Goal: Feedback & Contribution: Contribute content

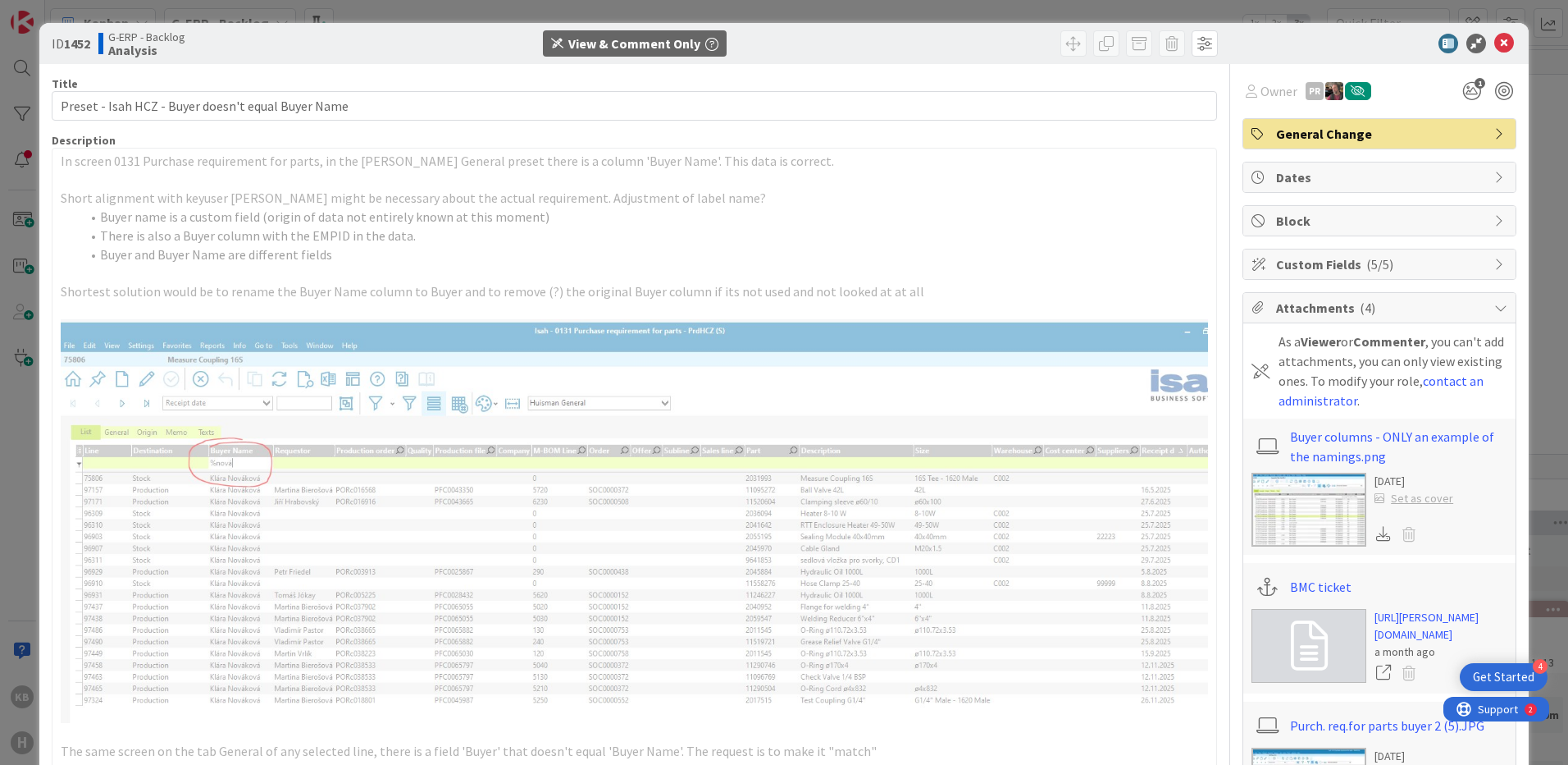
scroll to position [224, 0]
click at [1494, 43] on icon at bounding box center [1503, 43] width 19 height 19
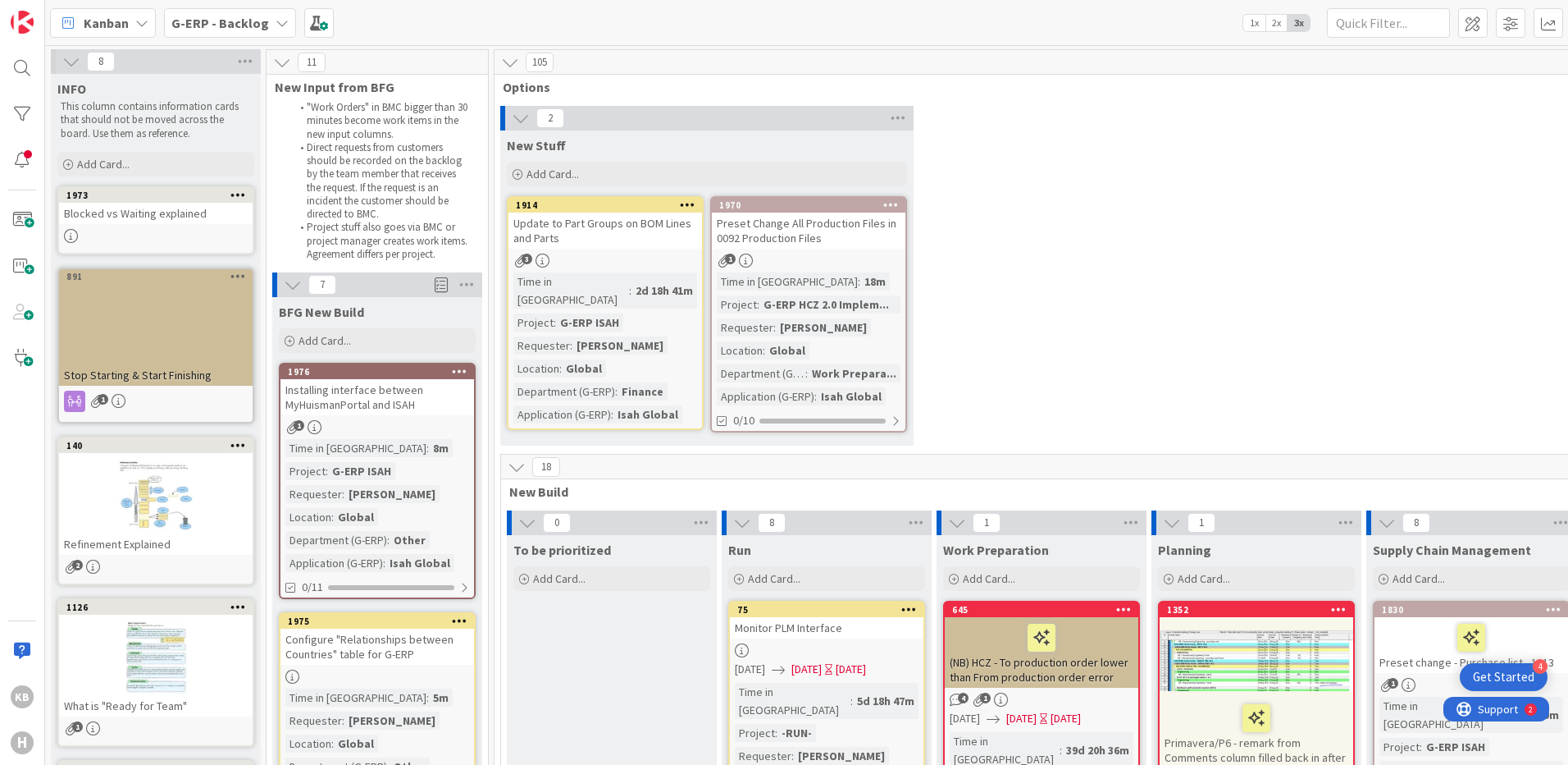
click at [947, 238] on div "2 New Stuff Add Card... 1970 Preset Change All Production Files in 0092 Product…" at bounding box center [1364, 280] width 1733 height 348
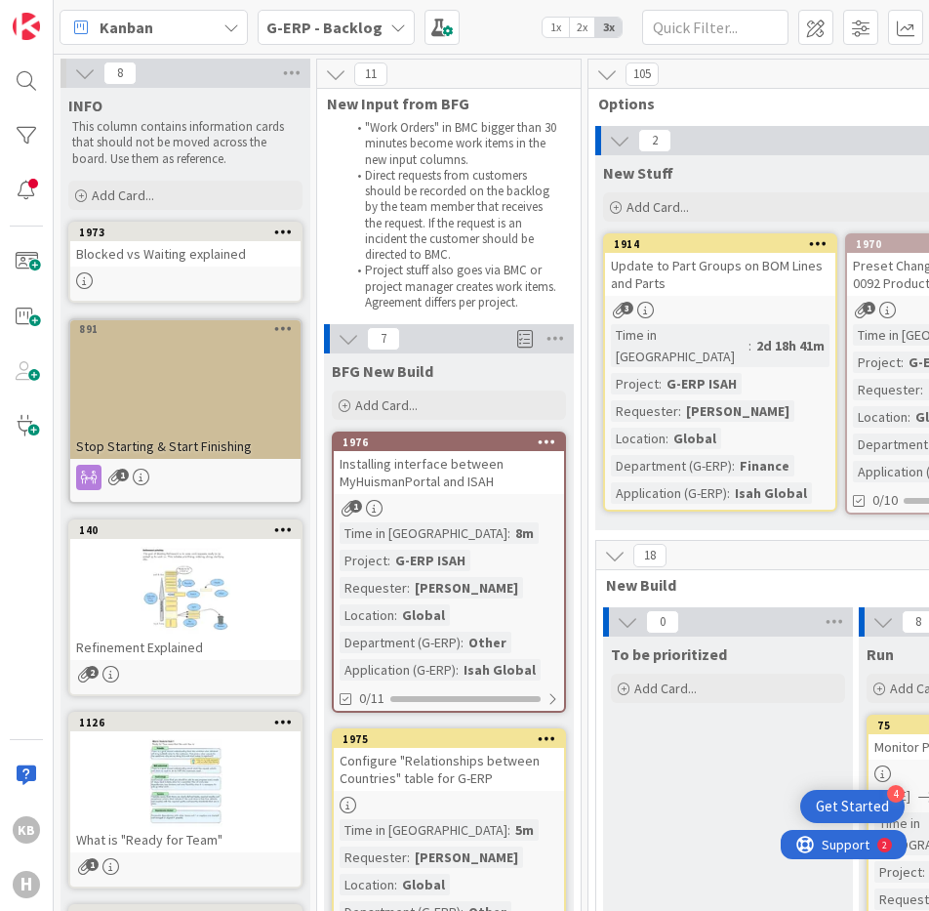
click at [334, 69] on icon at bounding box center [335, 73] width 21 height 21
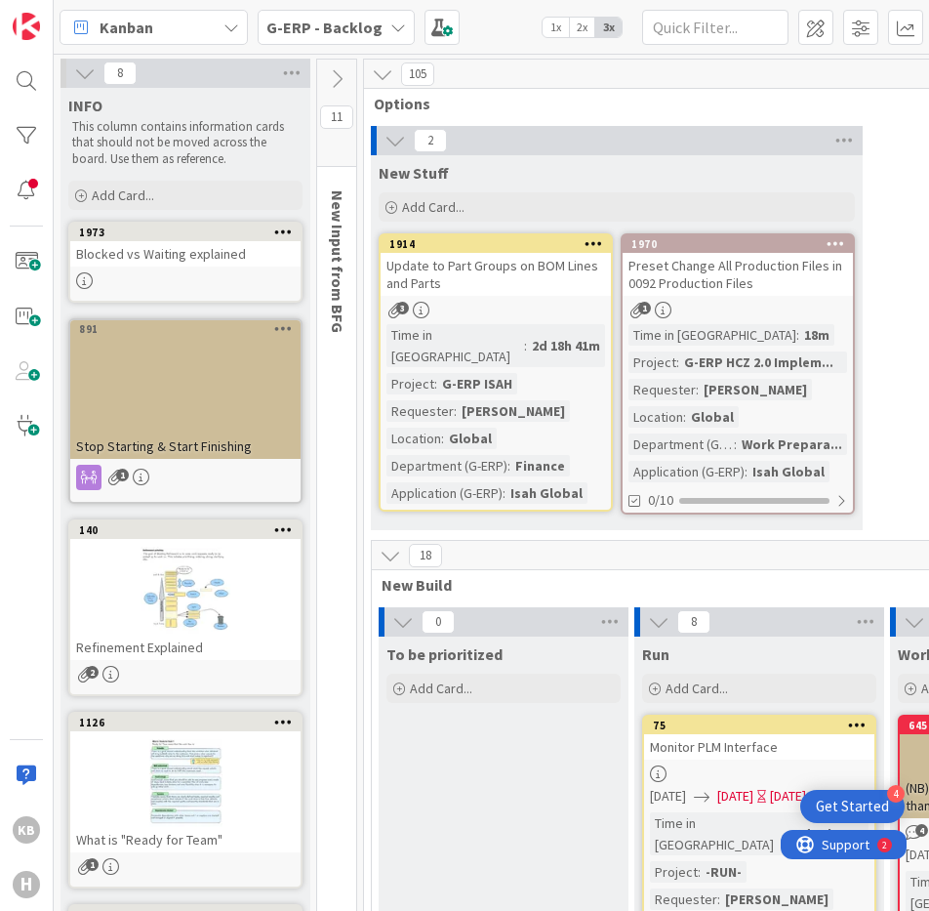
click at [376, 69] on icon at bounding box center [382, 73] width 21 height 21
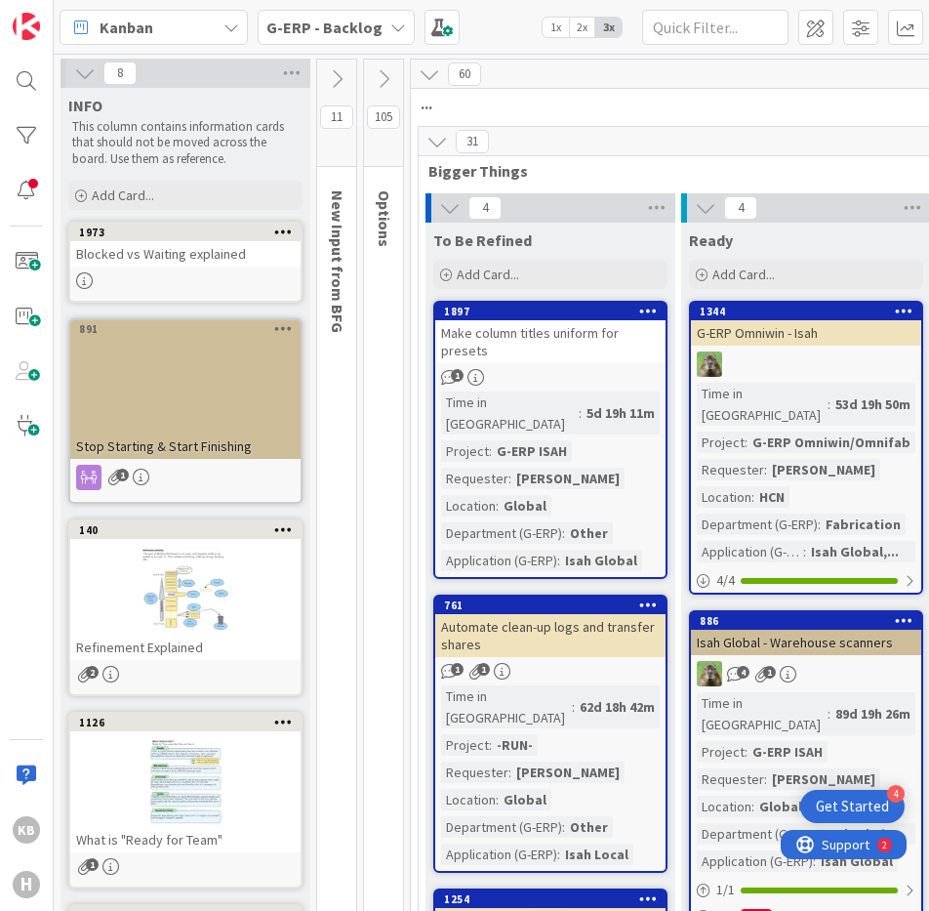
click at [376, 69] on icon at bounding box center [383, 78] width 21 height 21
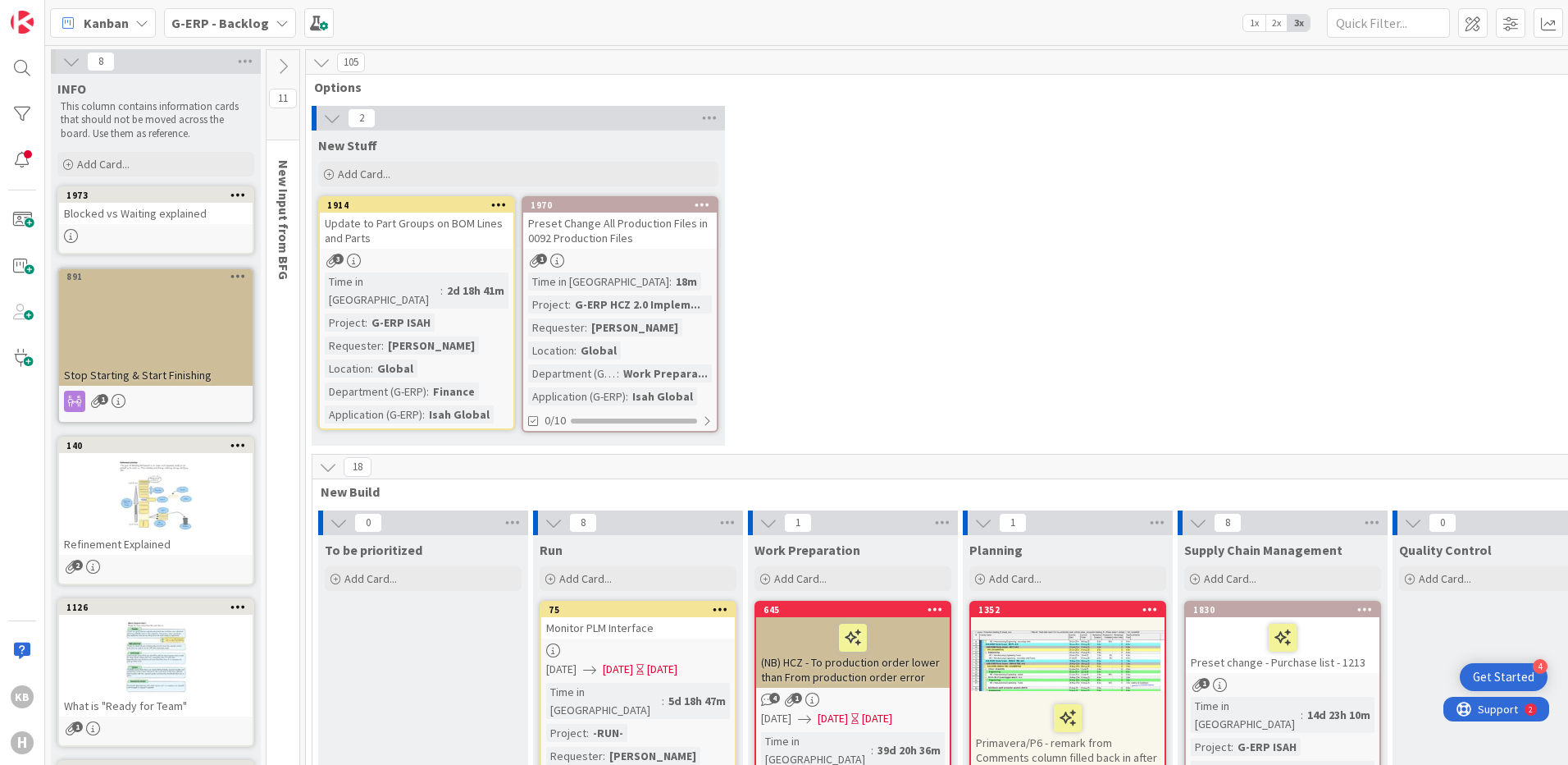
click at [1073, 423] on div "2 New Stuff Add Card... 1970 Preset Change All Production Files in 0092 Product…" at bounding box center [1176, 280] width 1733 height 348
click at [188, 20] on b "G-ERP - Backlog" at bounding box center [220, 24] width 97 height 17
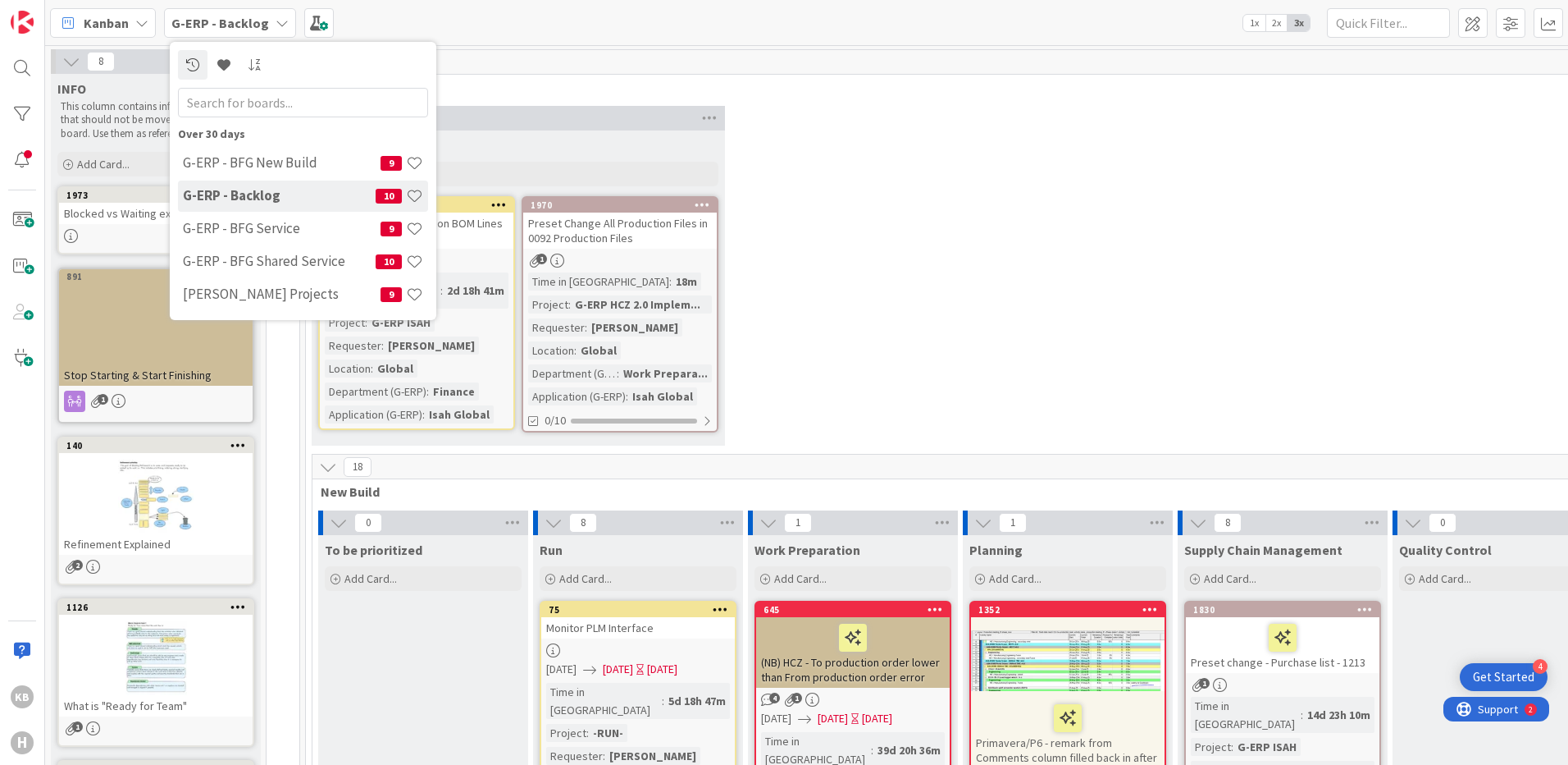
click at [292, 193] on h4 "G-ERP - Backlog" at bounding box center [279, 196] width 192 height 17
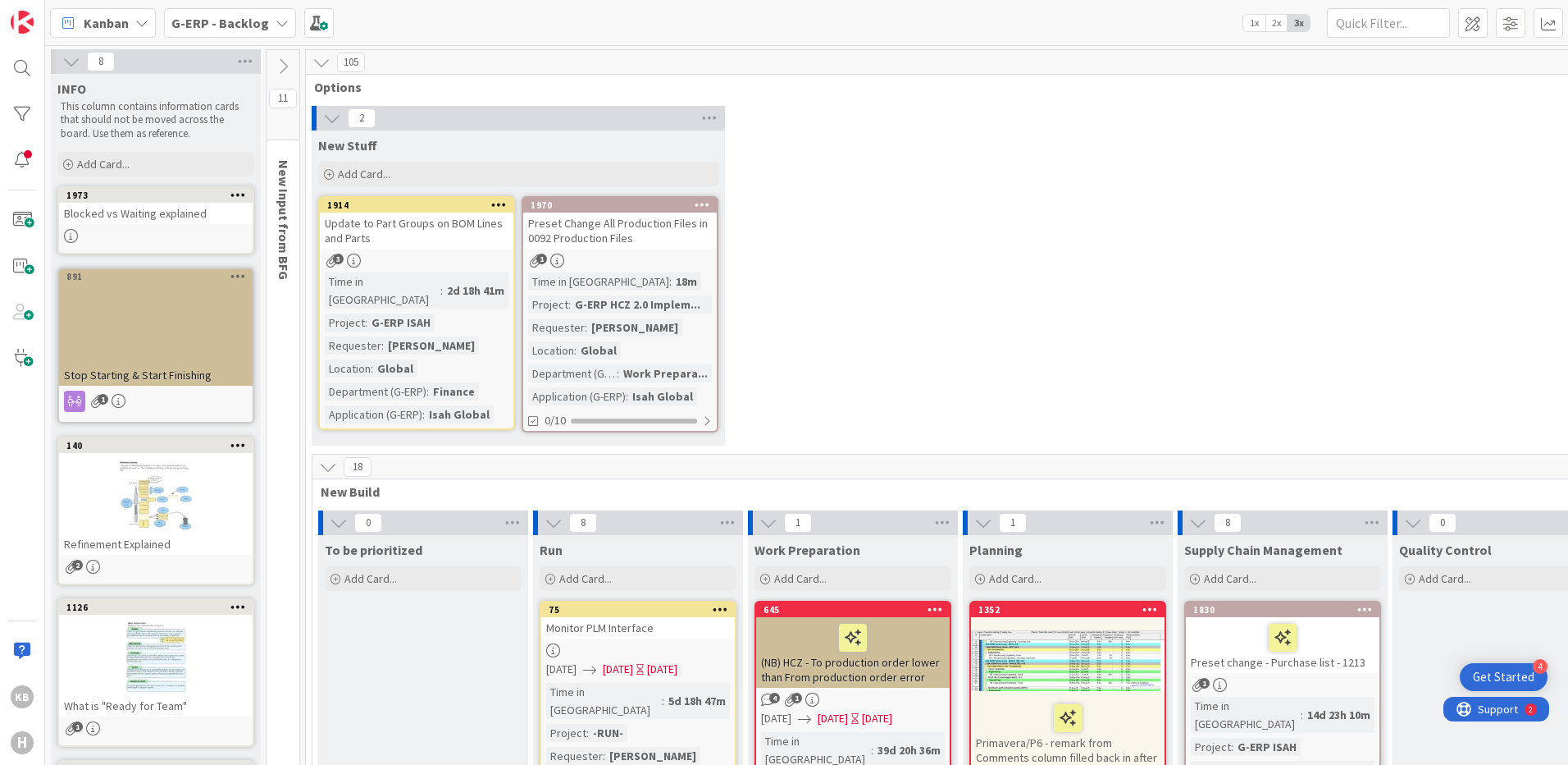
click at [157, 219] on div "Blocked vs Waiting explained" at bounding box center [155, 213] width 193 height 21
click at [1339, 23] on input "text" at bounding box center [1388, 23] width 123 height 29
click at [1364, 21] on input "text" at bounding box center [1388, 23] width 123 height 29
type input "Routing"
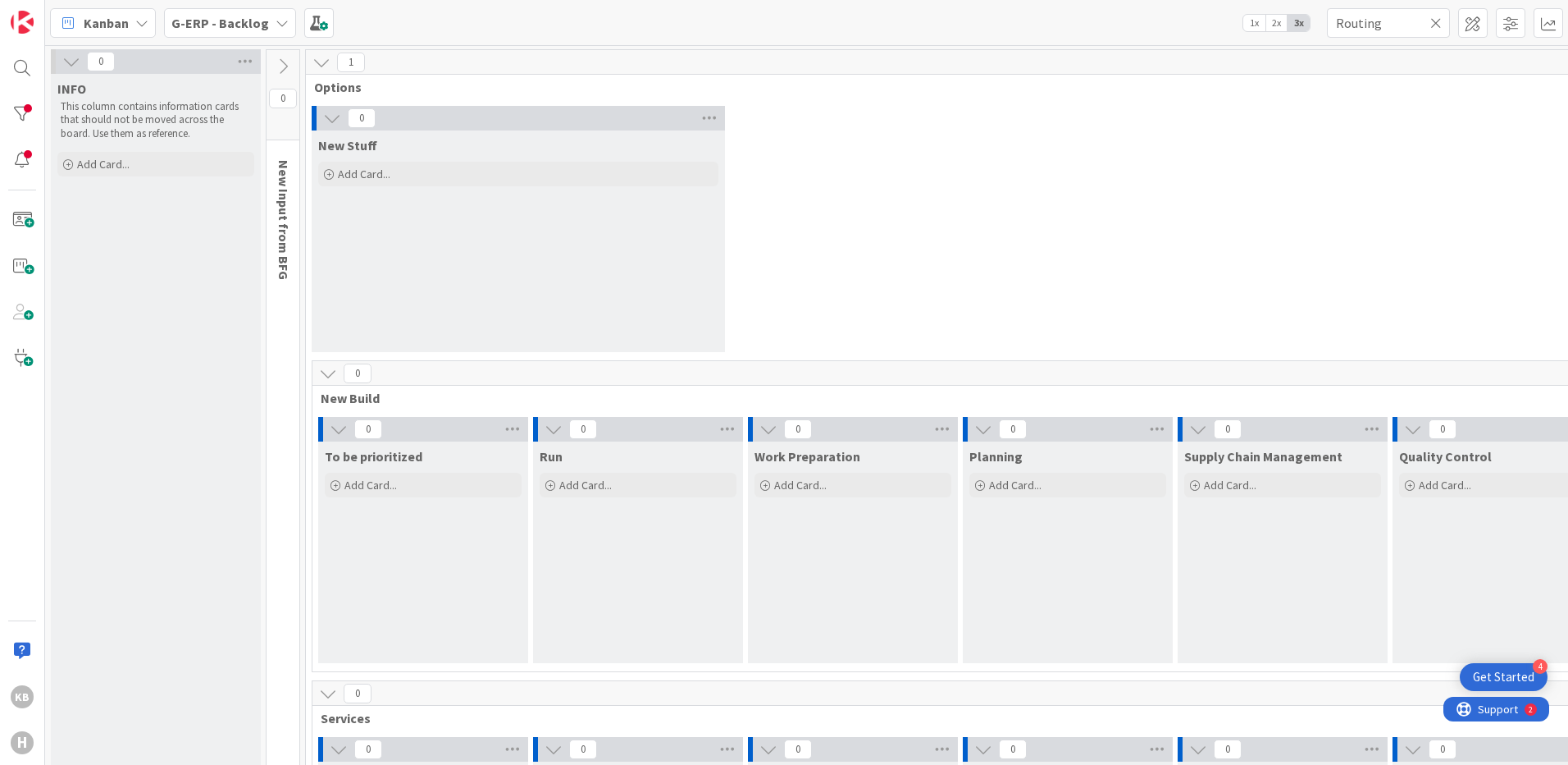
click at [953, 209] on div "0 New Stuff Add Card..." at bounding box center [1176, 233] width 1733 height 255
click at [1431, 23] on icon at bounding box center [1436, 24] width 12 height 15
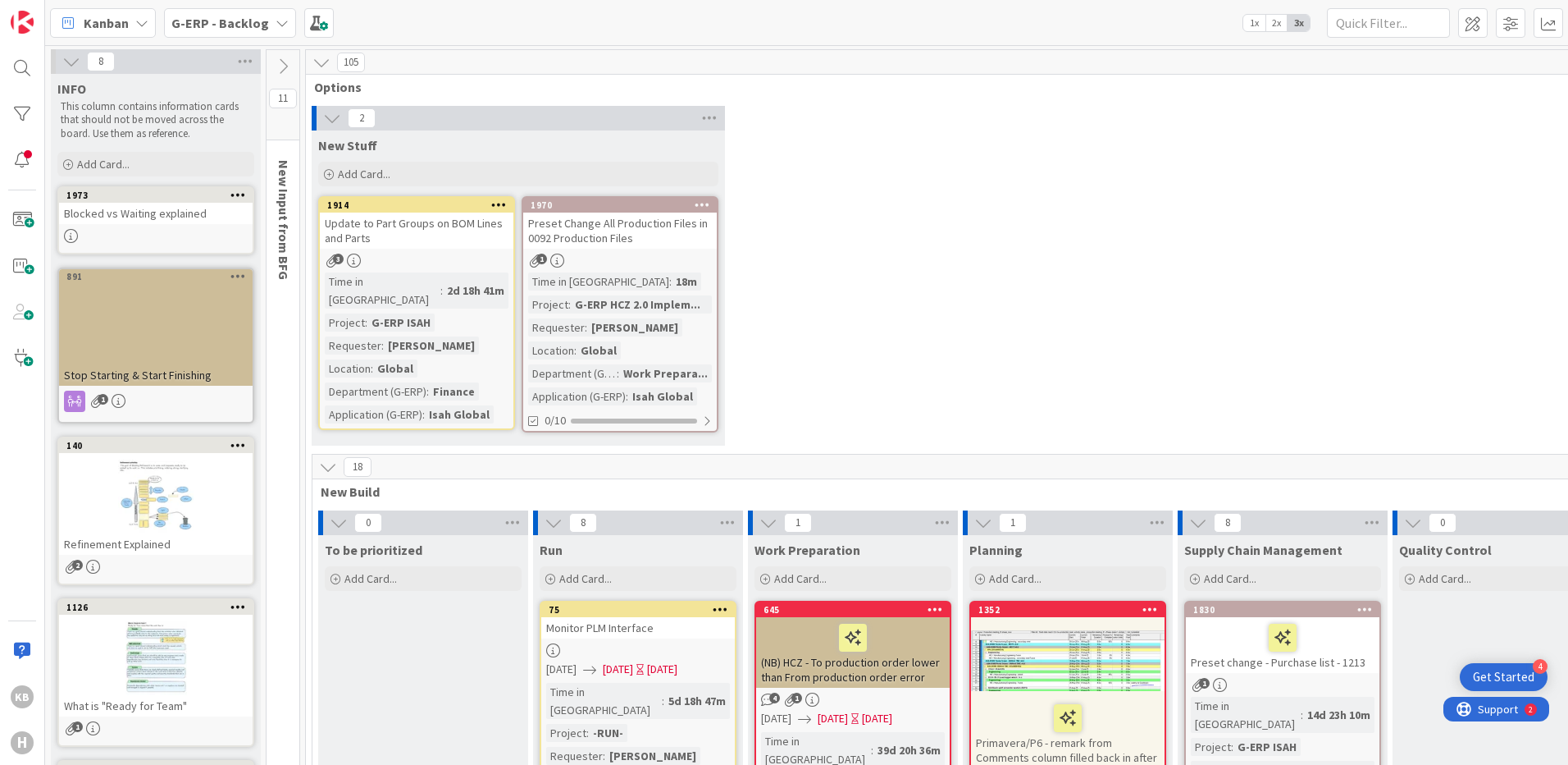
click at [288, 71] on icon at bounding box center [282, 66] width 18 height 18
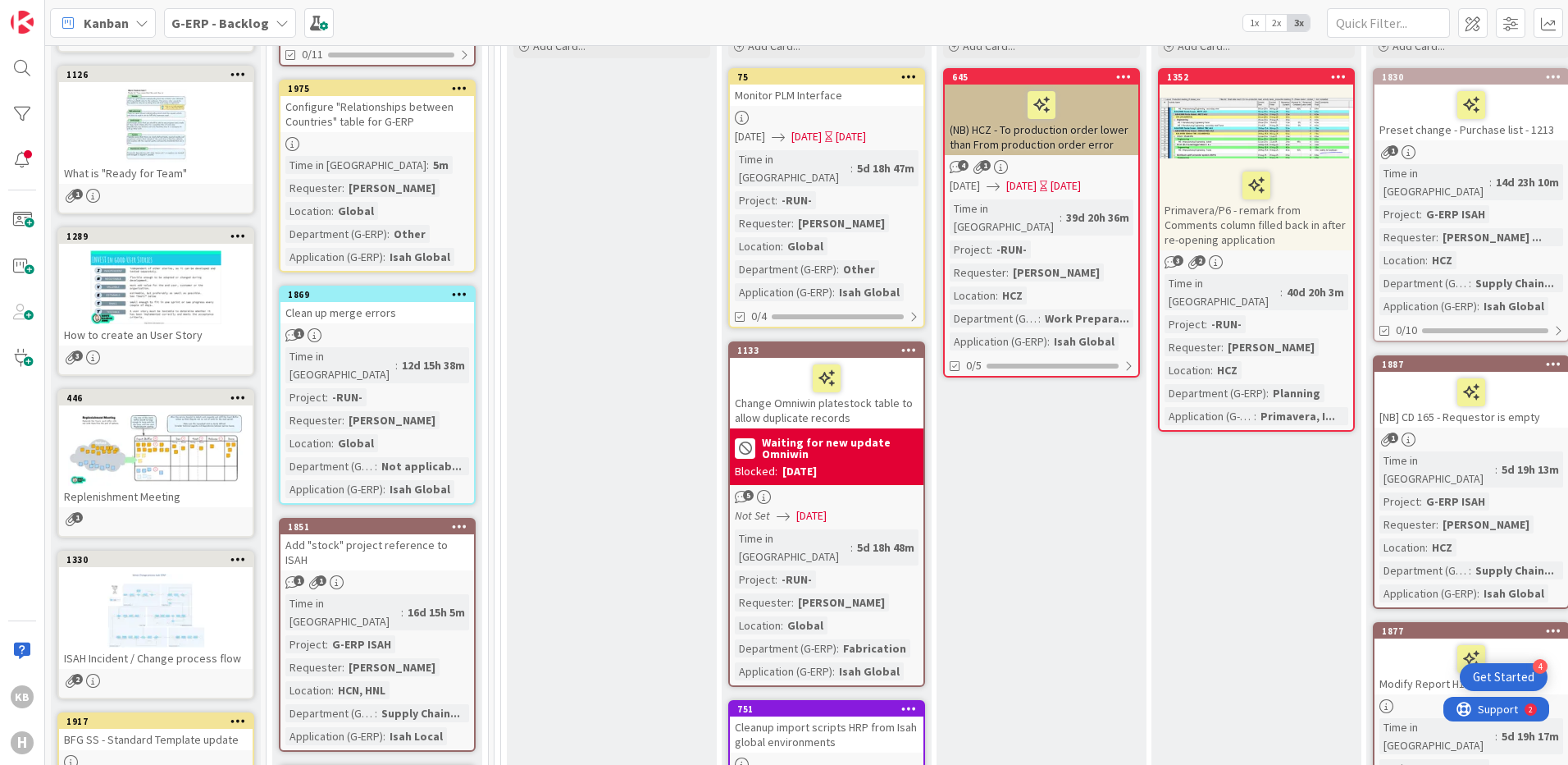
scroll to position [490, 0]
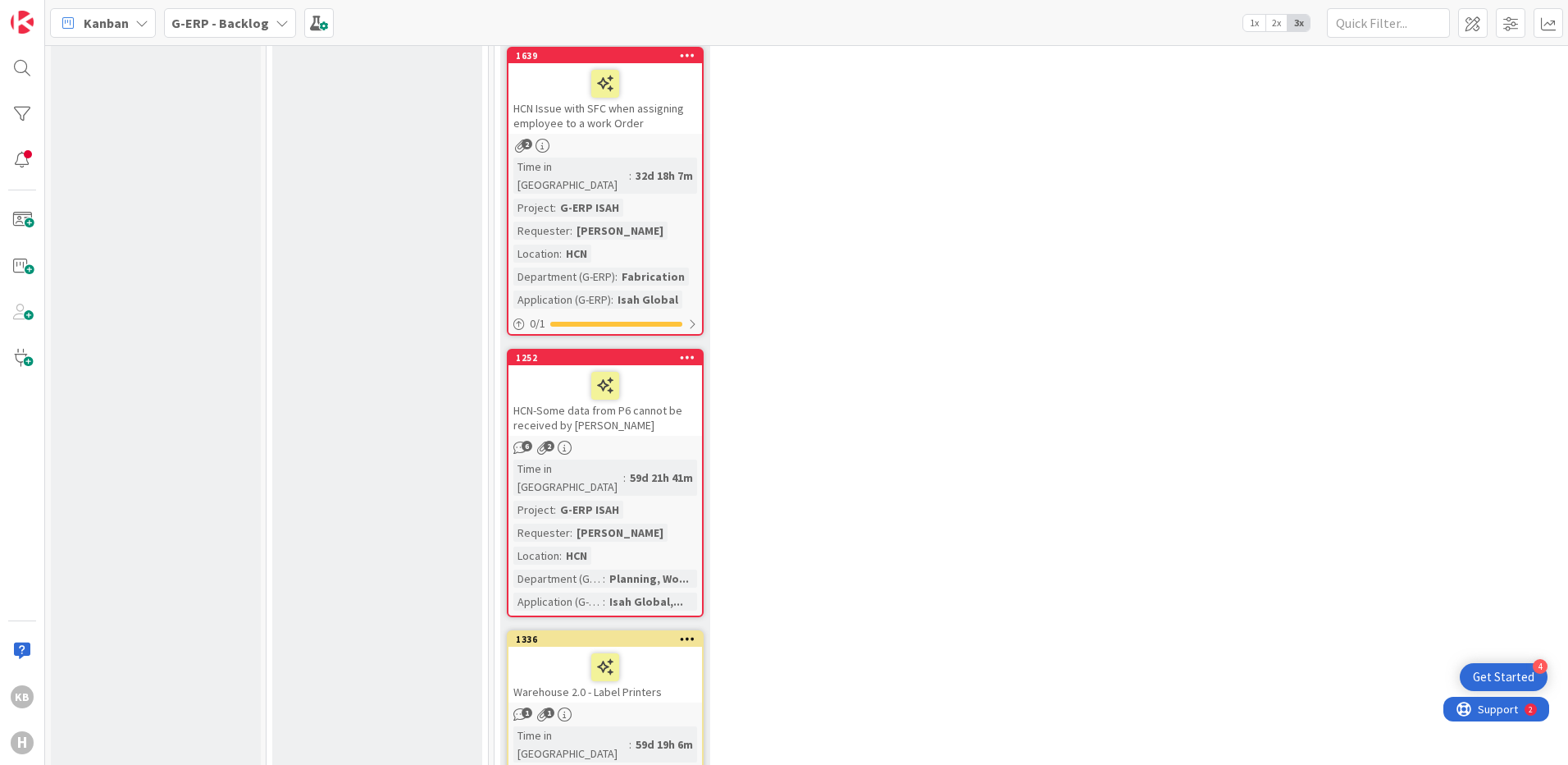
scroll to position [3915, 1860]
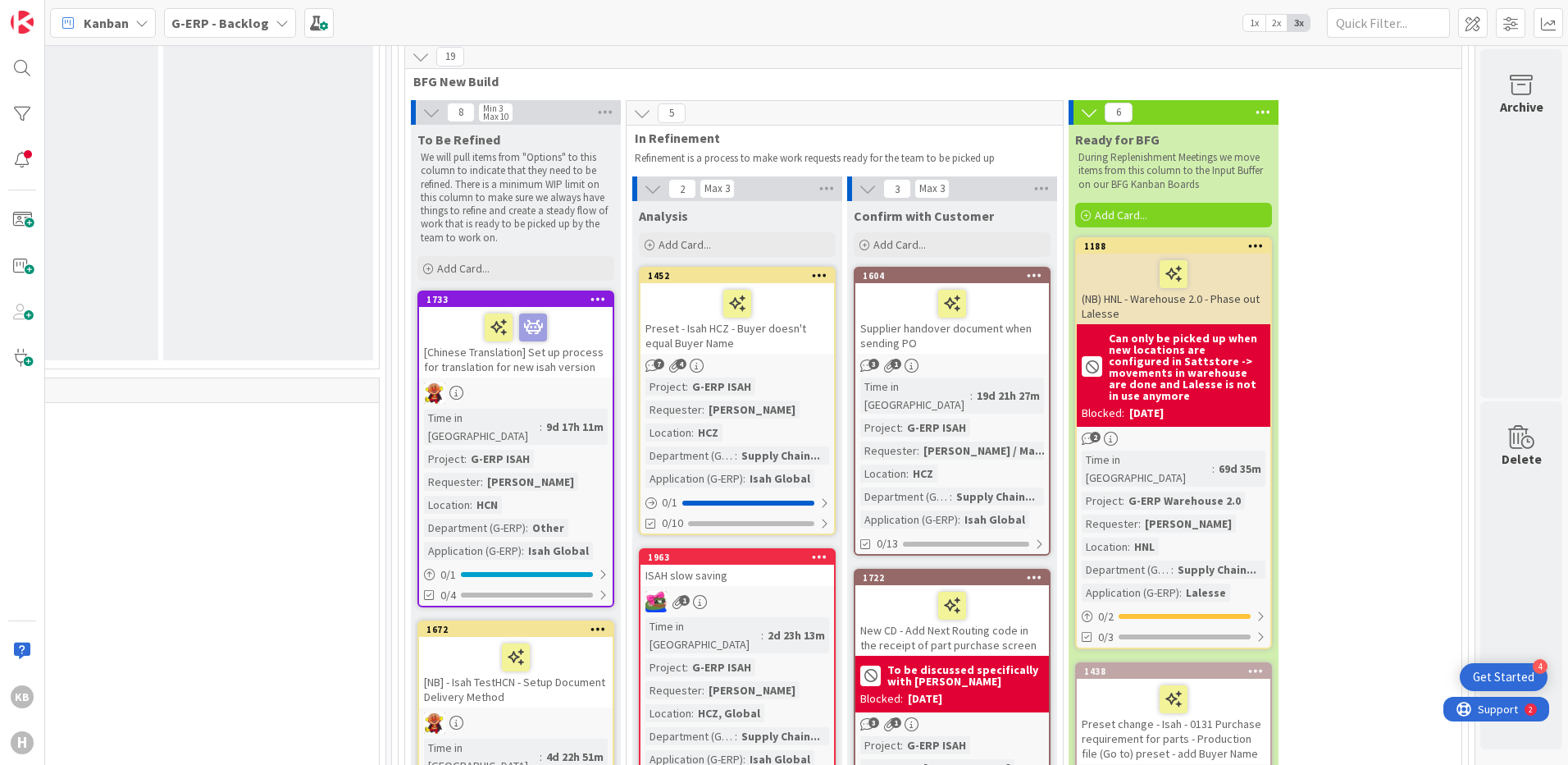
click at [902, 585] on div "New CD - Add Next Routing code in the receipt of part purchase screen" at bounding box center [952, 620] width 193 height 71
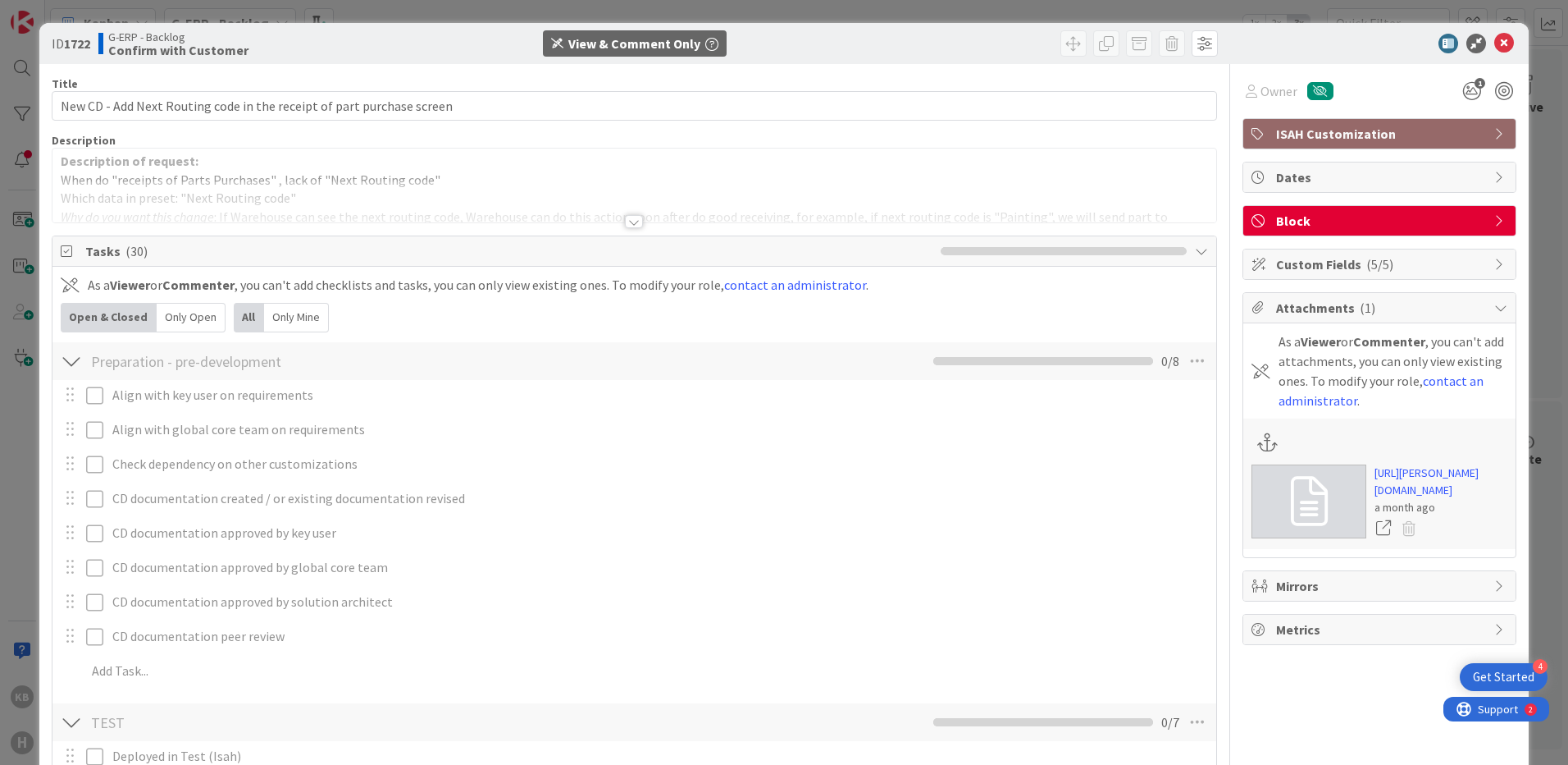
click at [634, 218] on div at bounding box center [634, 222] width 18 height 13
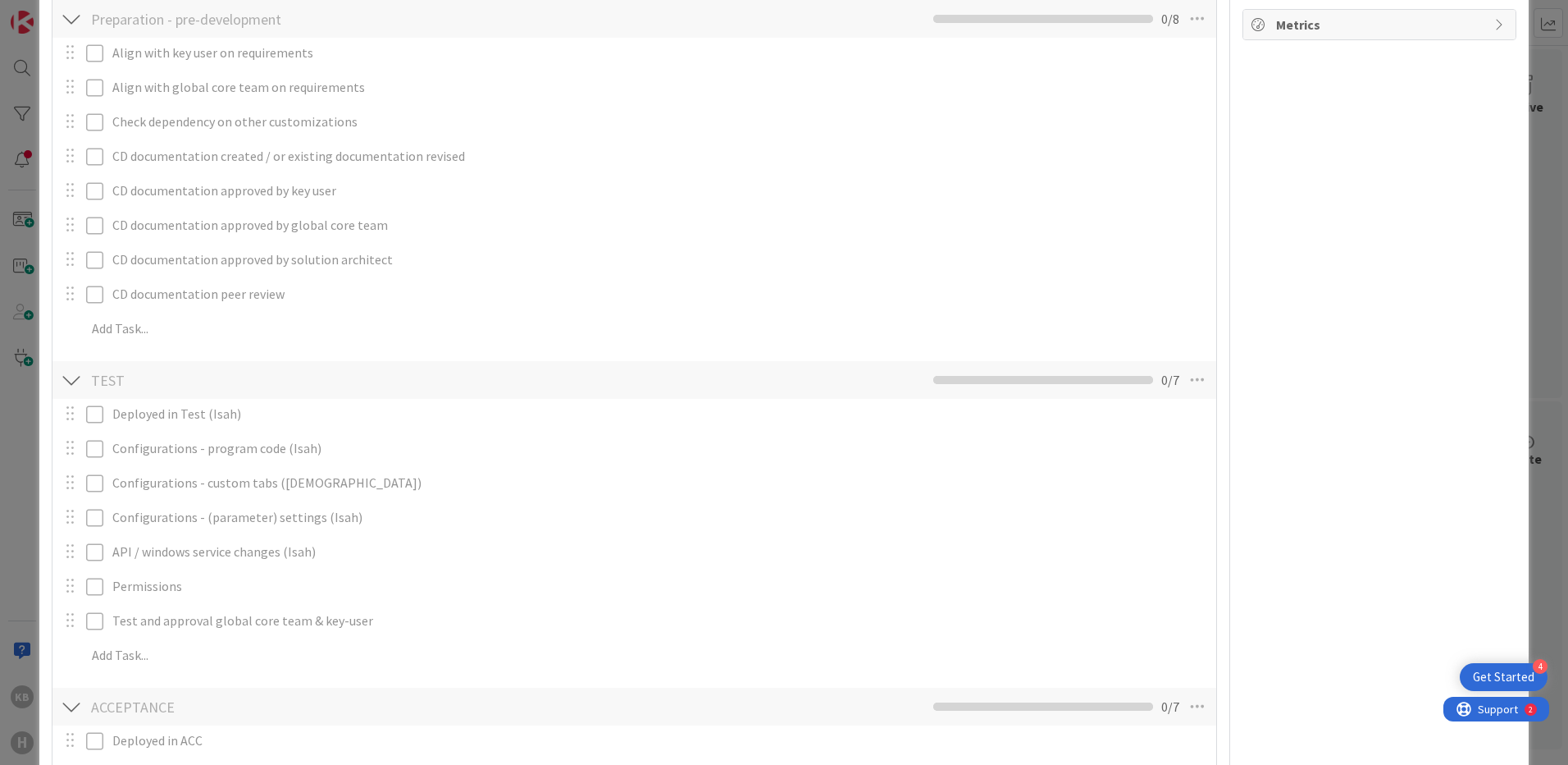
scroll to position [1460, 0]
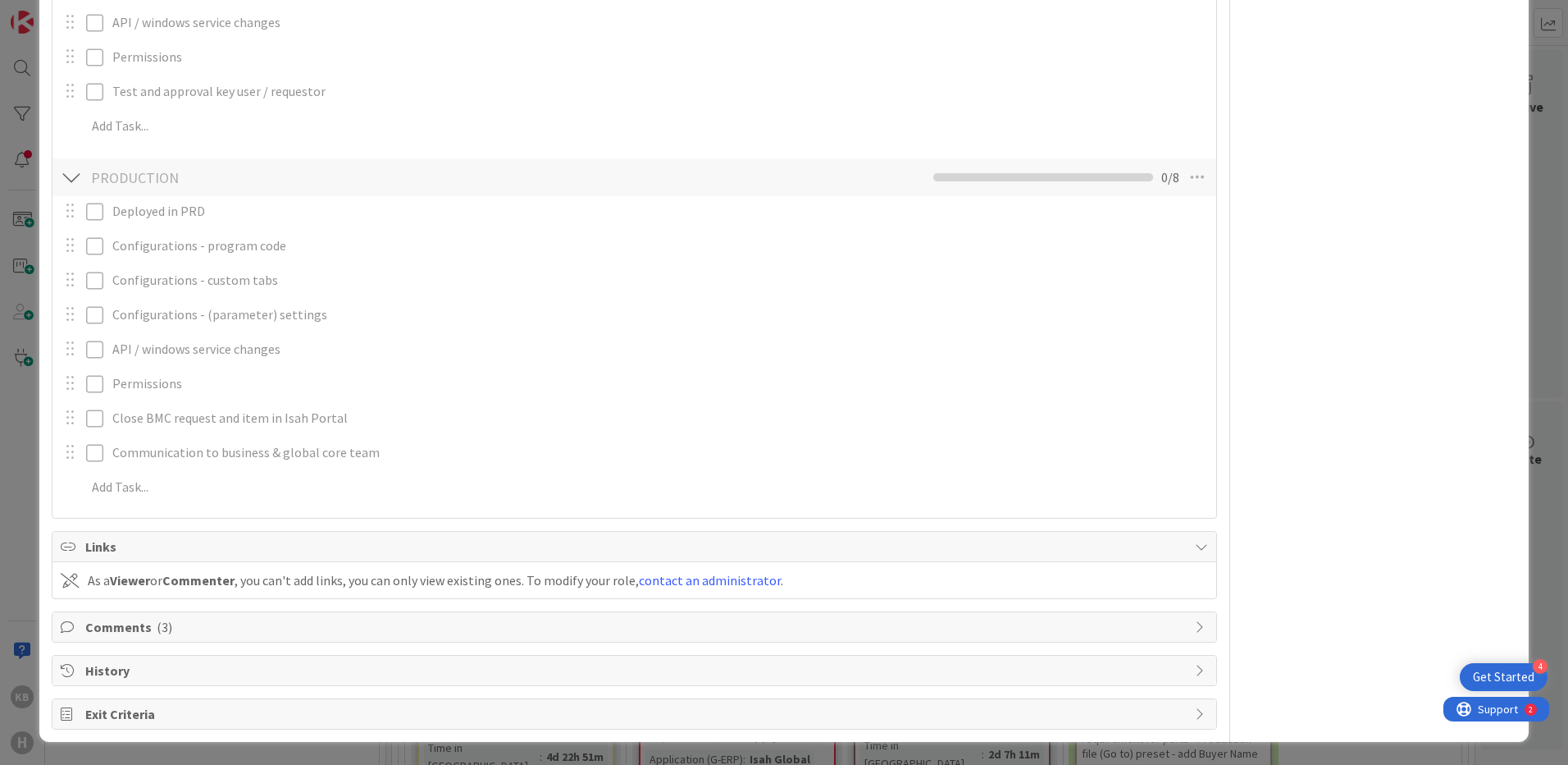
click at [103, 635] on span "Comments ( 3 )" at bounding box center [636, 626] width 1102 height 19
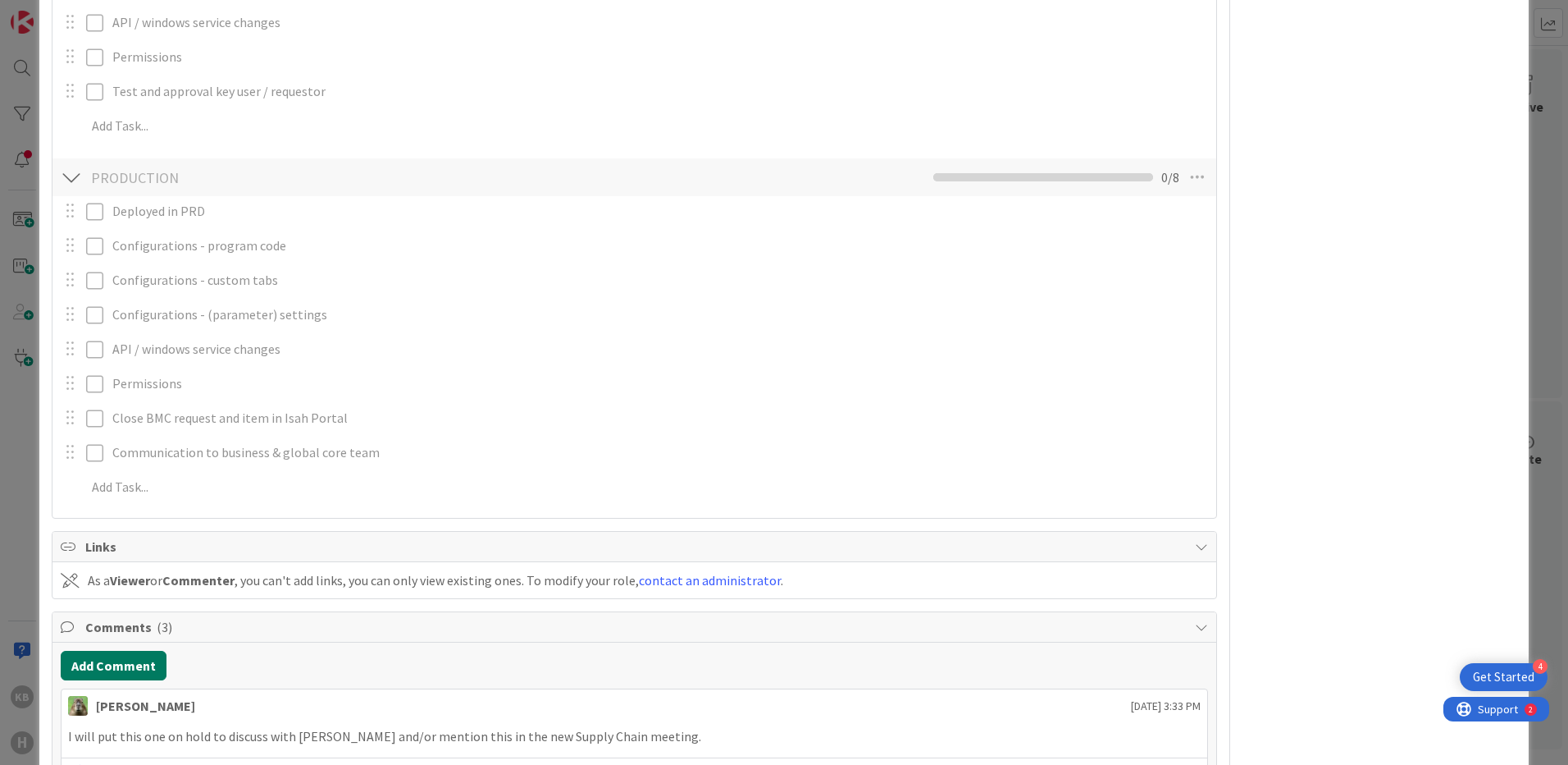
click at [95, 662] on button "Add Comment" at bounding box center [113, 665] width 106 height 29
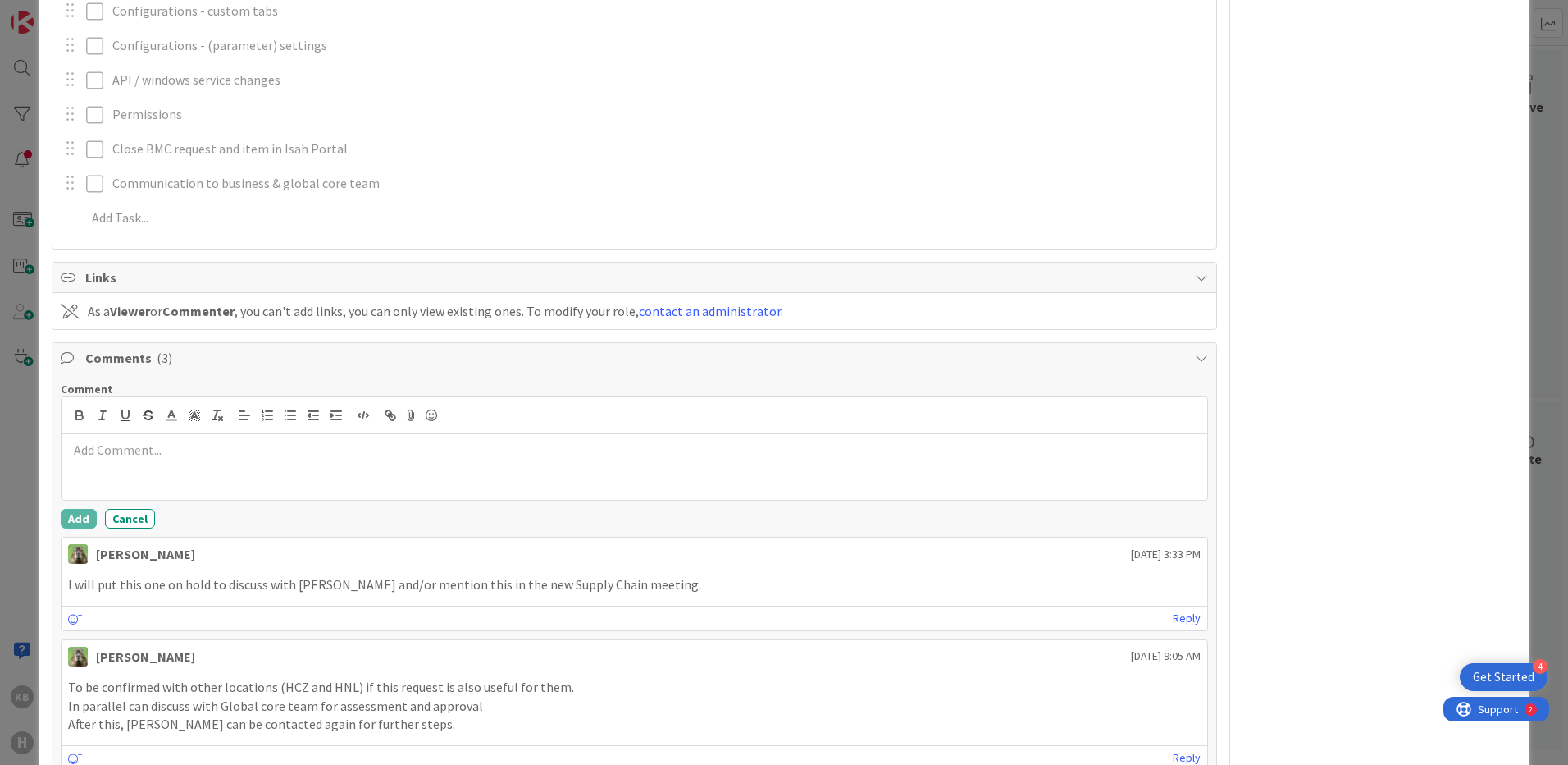
scroll to position [1723, 0]
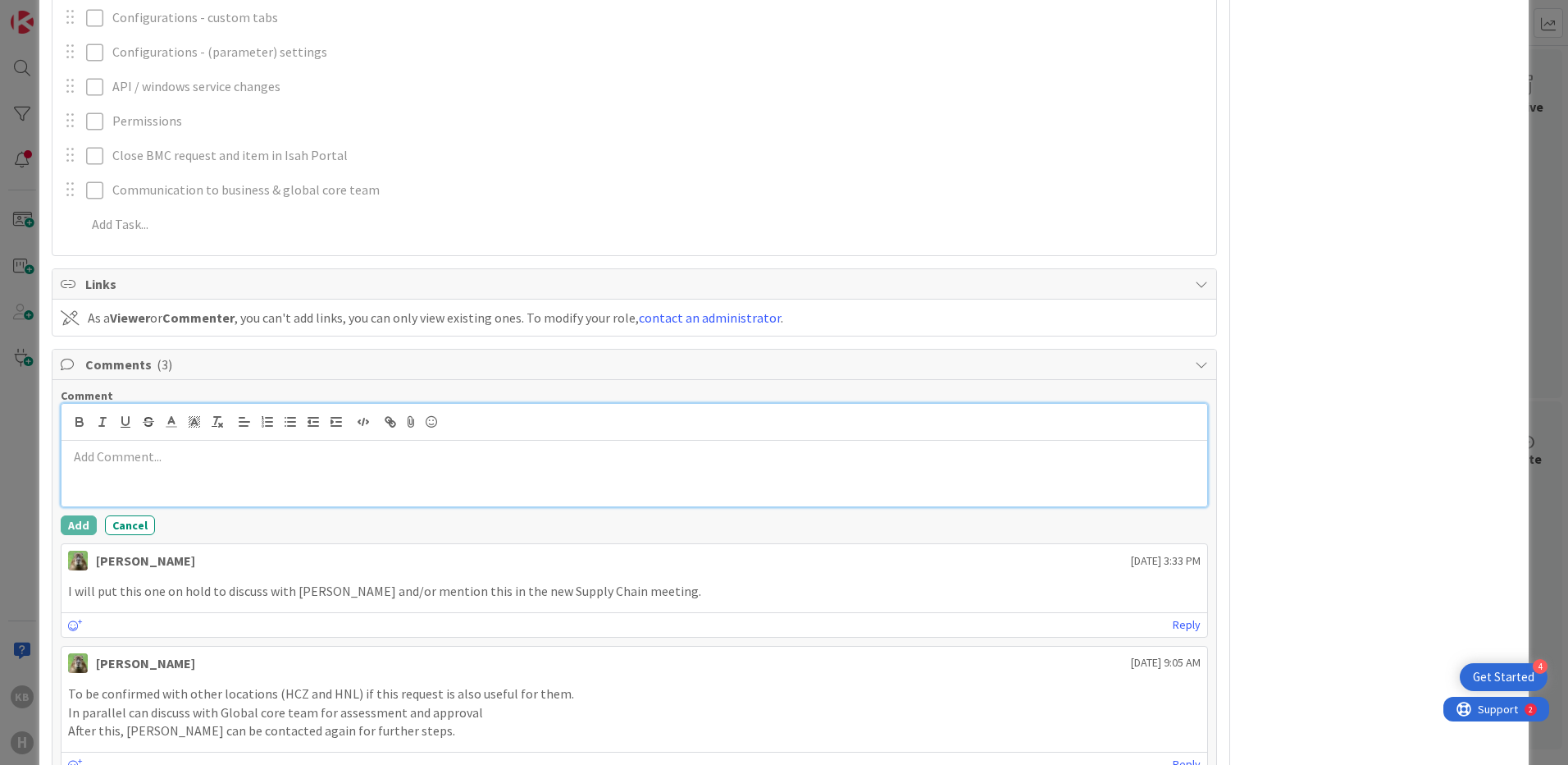
click at [483, 470] on div at bounding box center [634, 473] width 1146 height 66
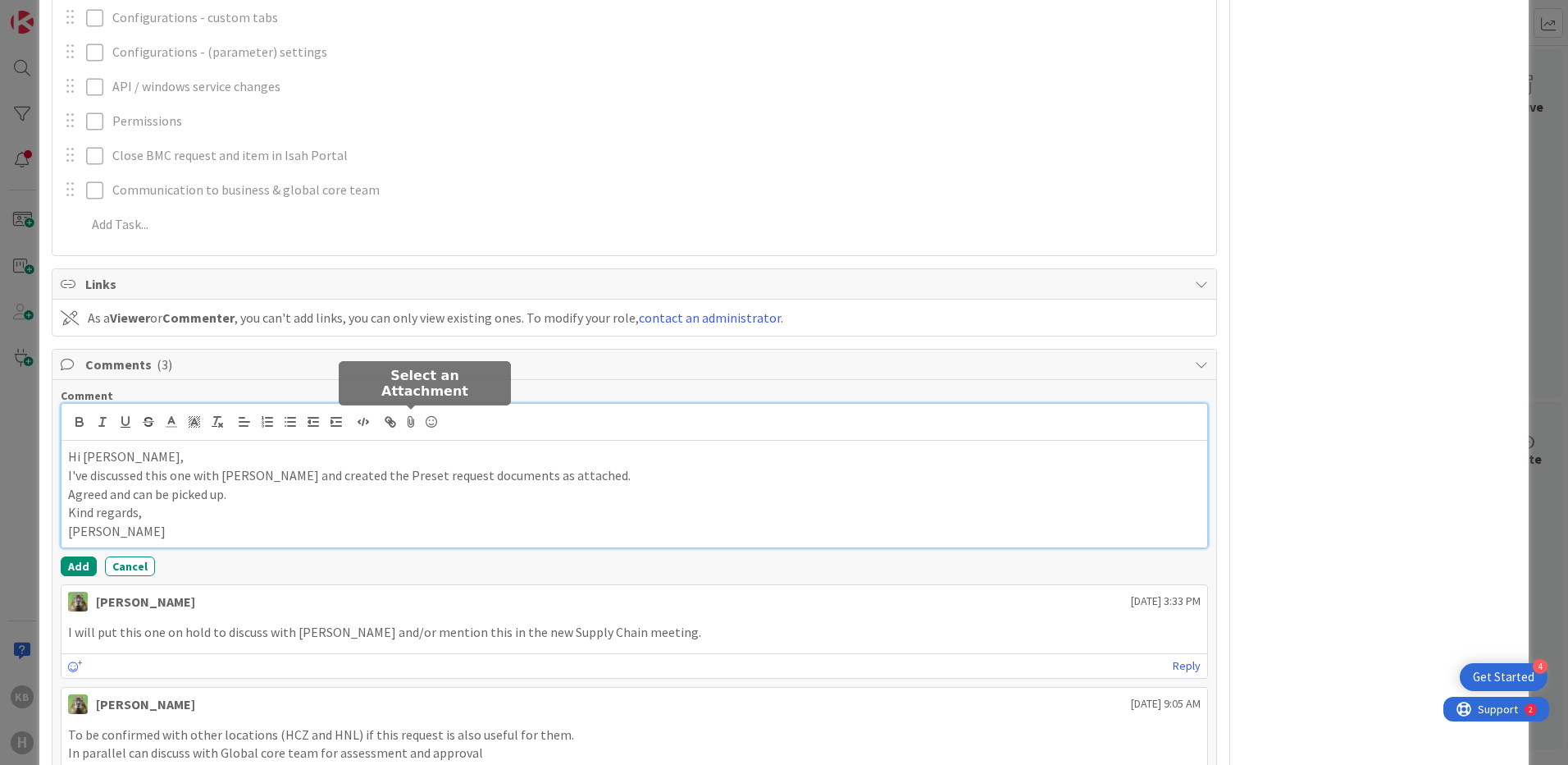
click at [411, 421] on icon at bounding box center [411, 421] width 19 height 23
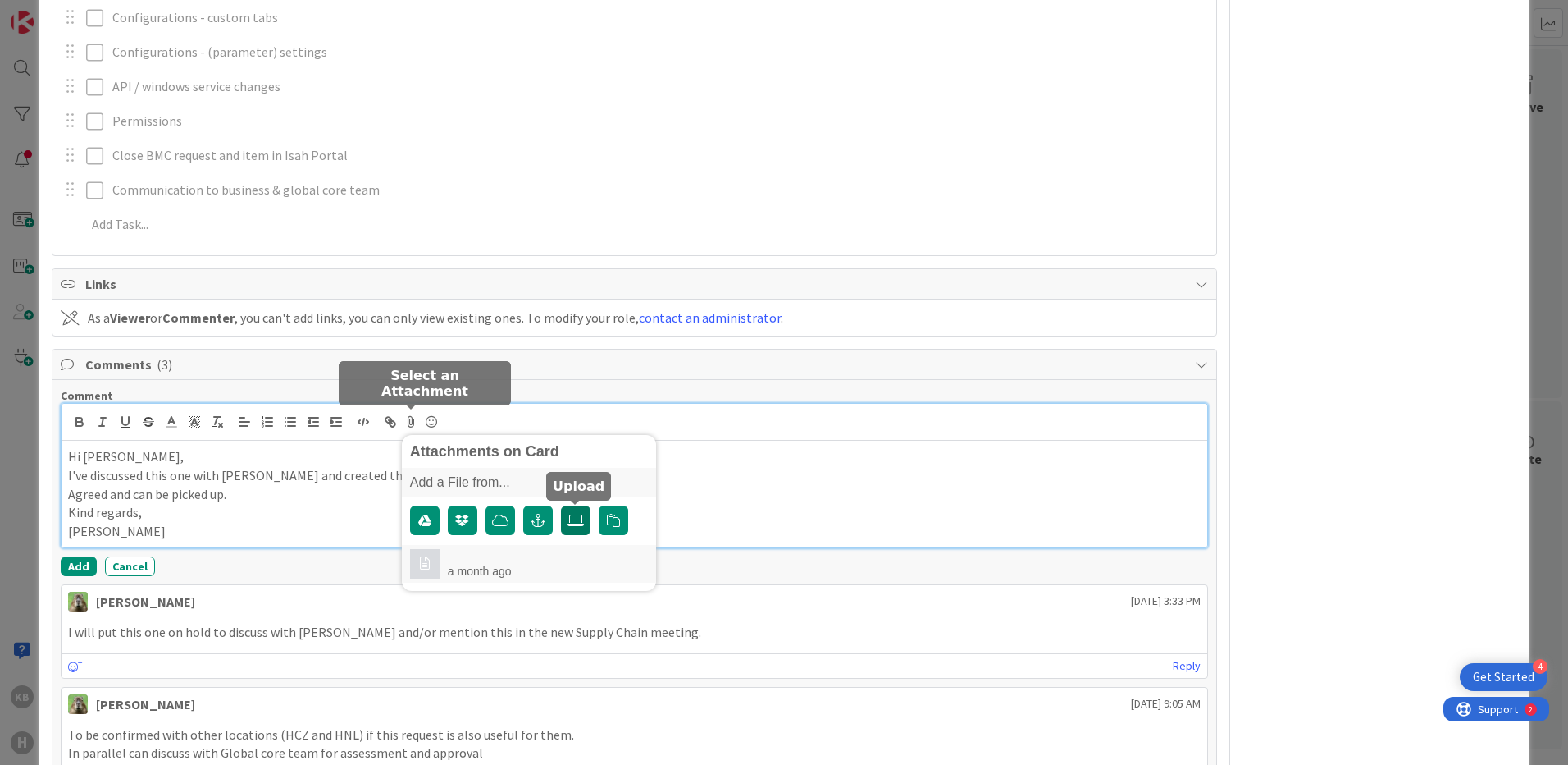
click at [577, 522] on icon at bounding box center [576, 520] width 17 height 13
click at [561, 505] on input "file" at bounding box center [561, 505] width 0 height 0
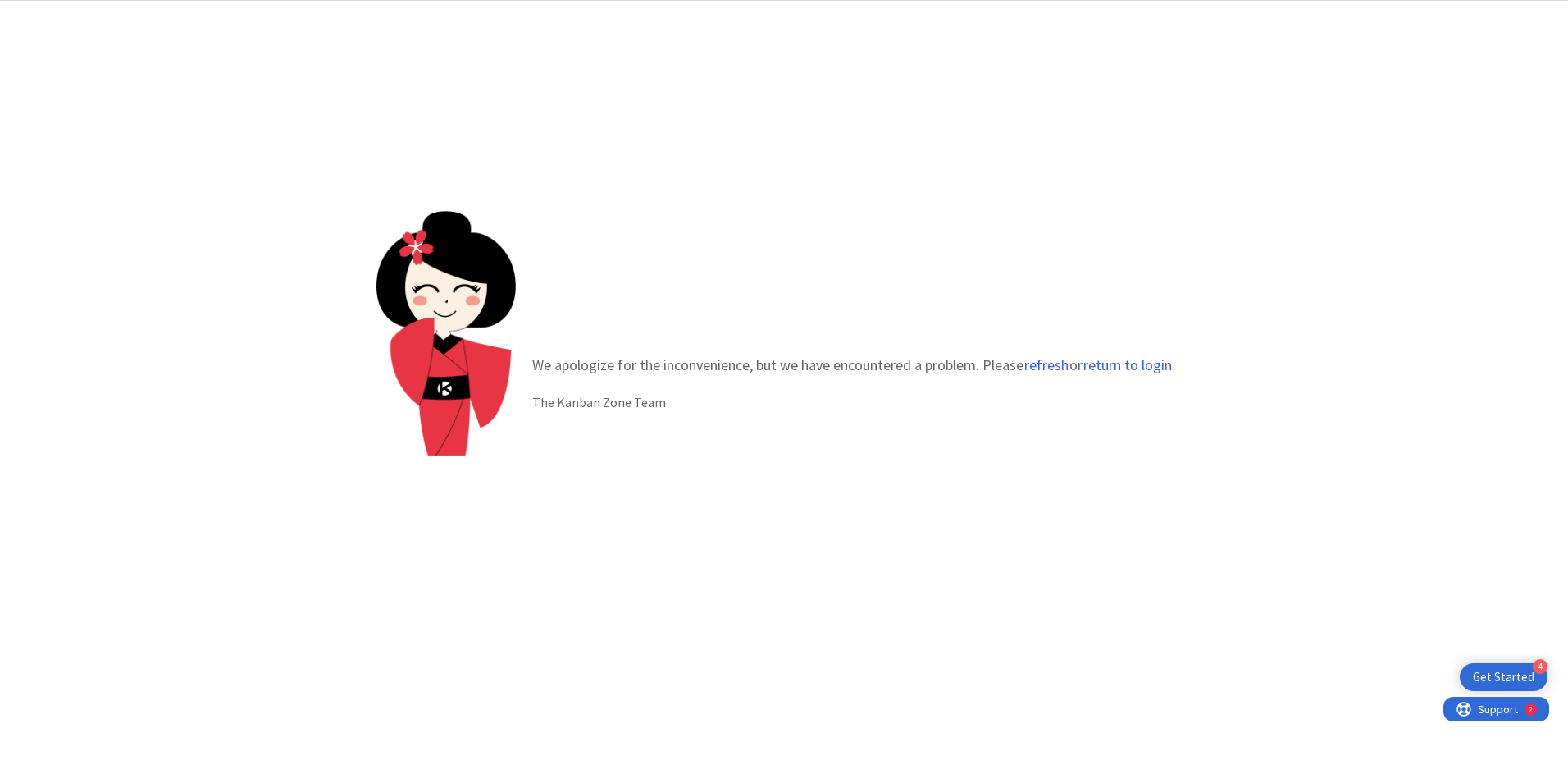
click at [441, 292] on div at bounding box center [446, 383] width 139 height 345
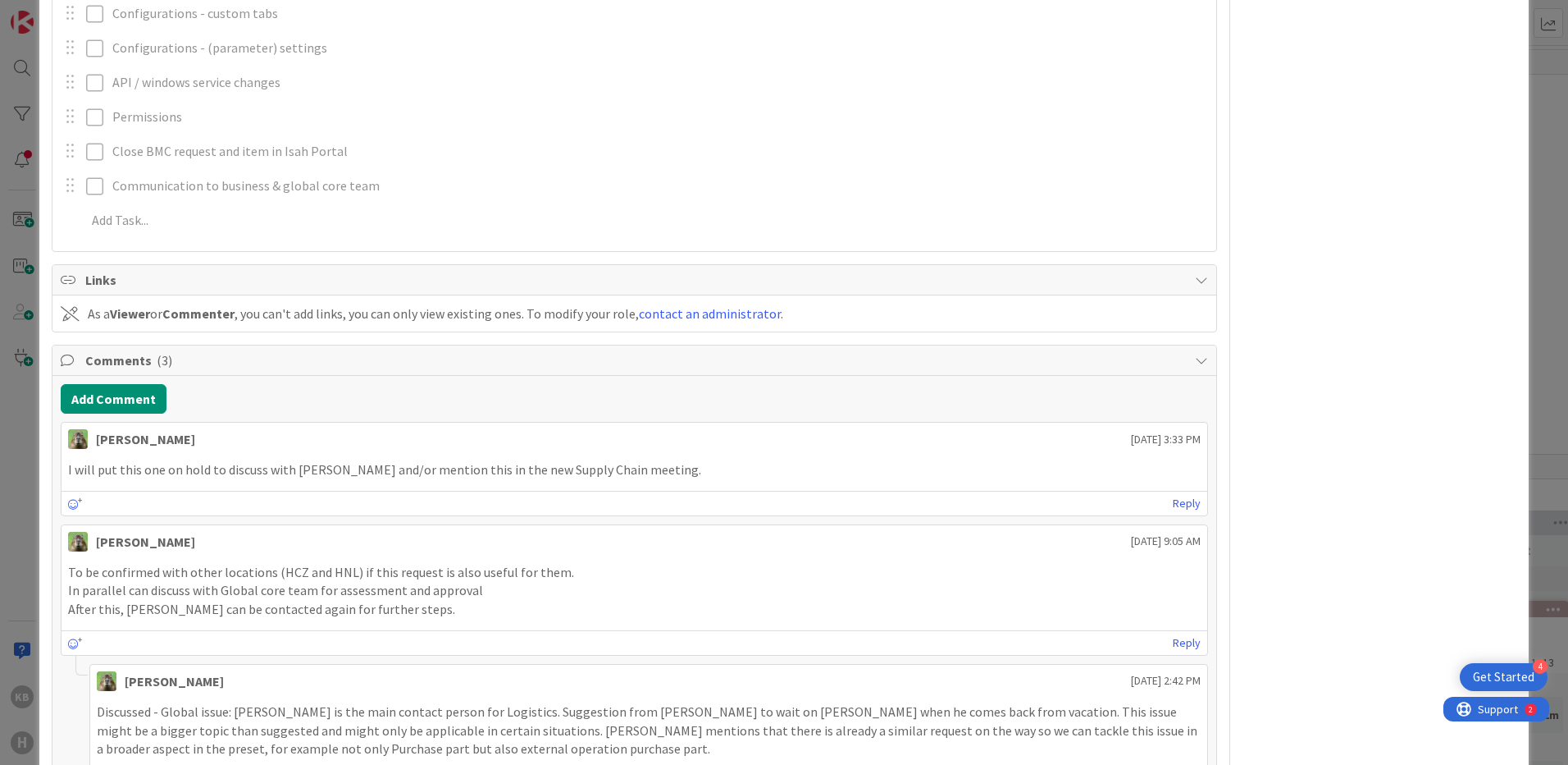
scroll to position [1467, 0]
click at [127, 391] on button "Add Comment" at bounding box center [113, 396] width 106 height 29
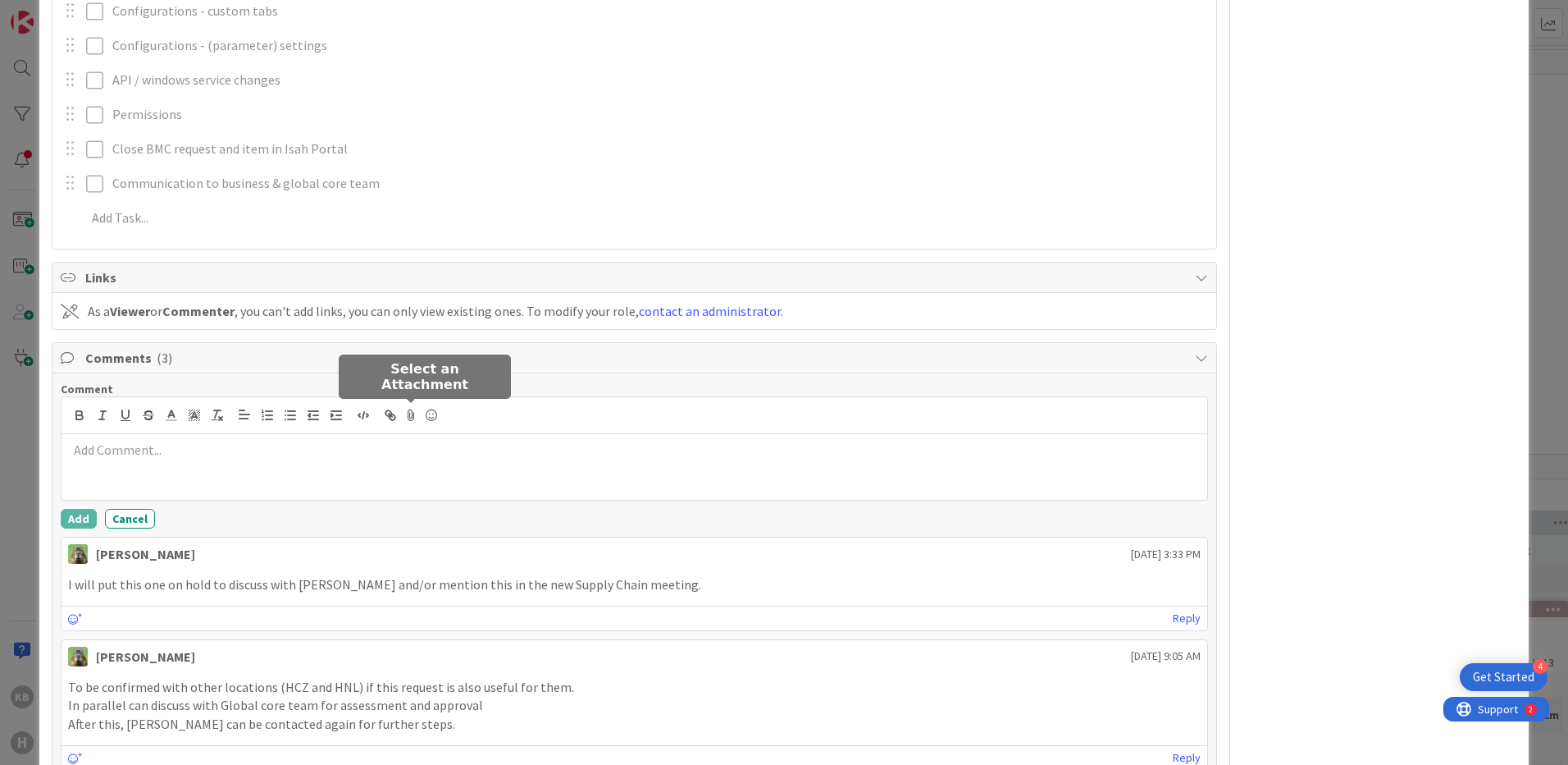
click at [412, 419] on icon at bounding box center [411, 414] width 19 height 23
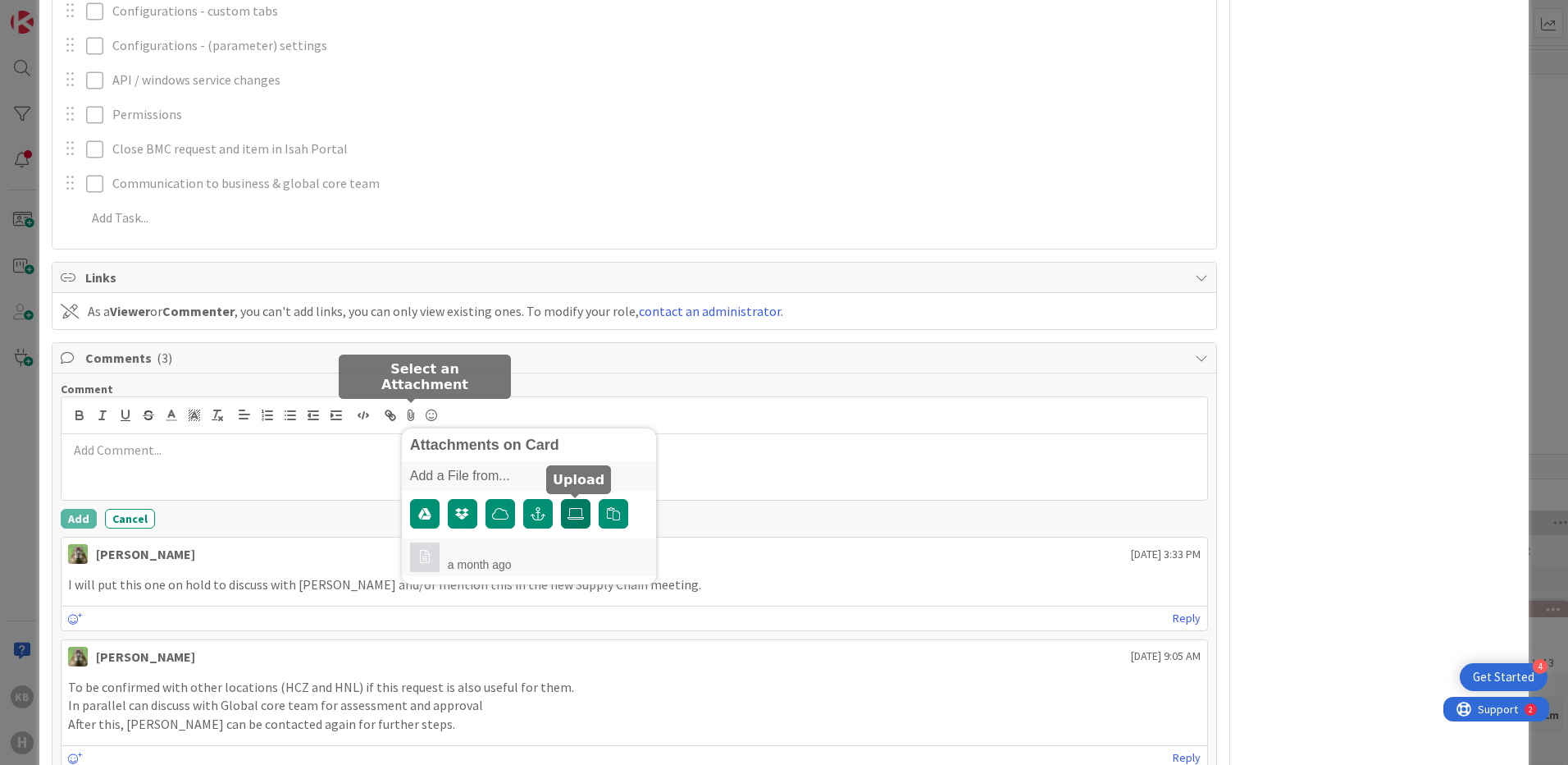
click at [573, 520] on icon at bounding box center [576, 514] width 17 height 13
click at [561, 499] on input "file" at bounding box center [561, 499] width 0 height 0
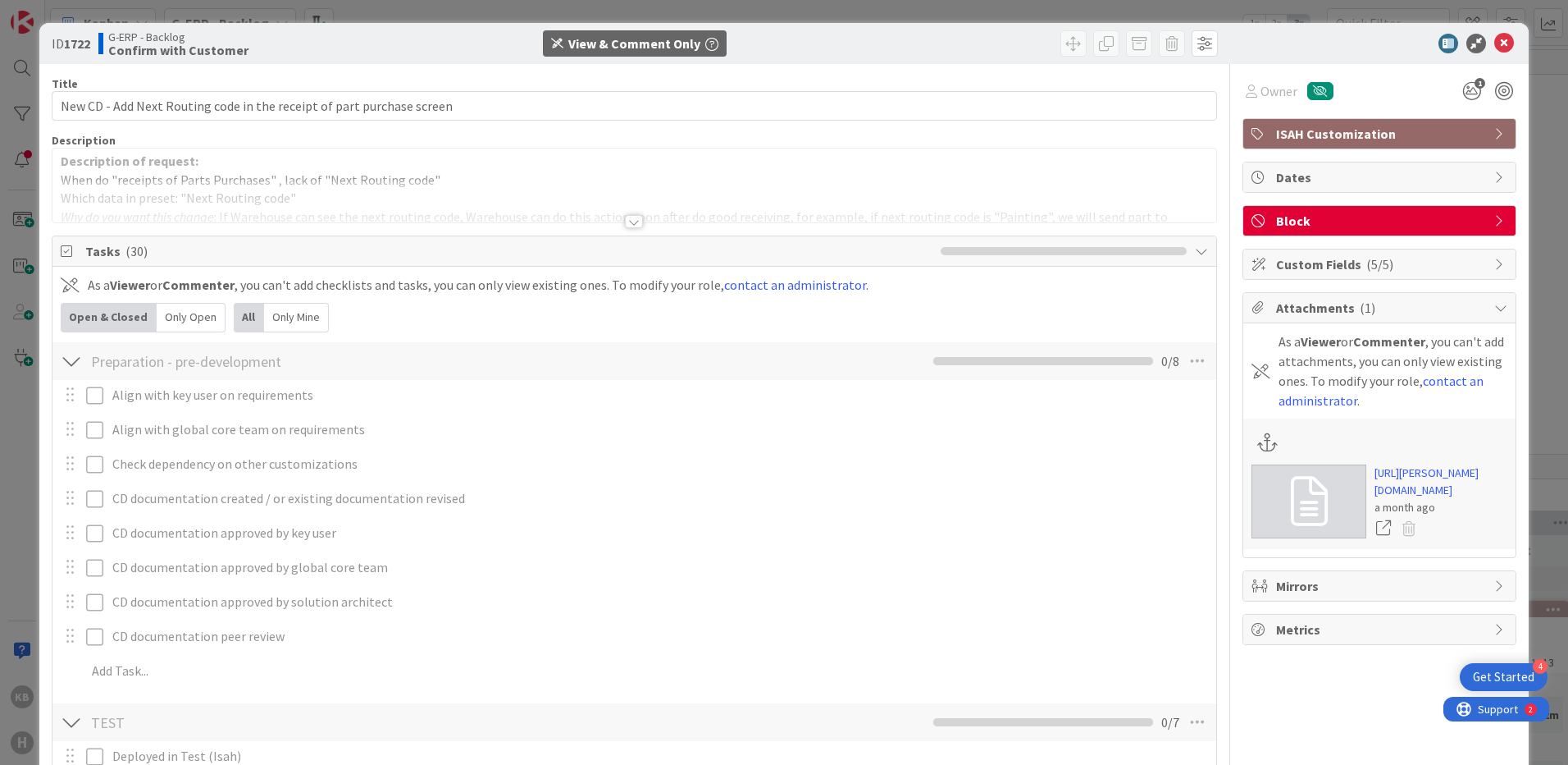
click at [607, 53] on div "View & Comment Only" at bounding box center [634, 43] width 184 height 26
click at [607, 44] on div "View & Comment Only" at bounding box center [634, 43] width 132 height 19
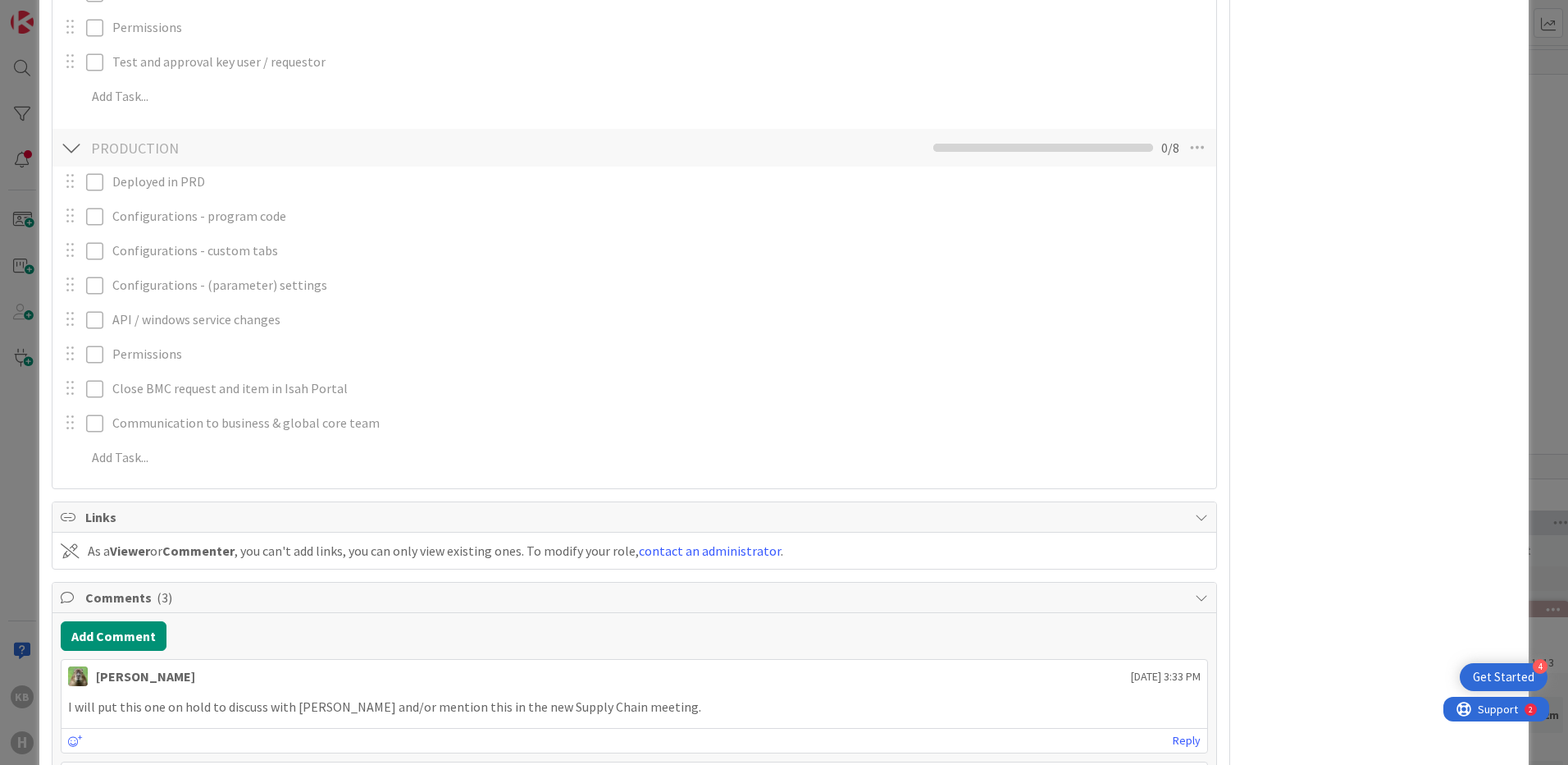
scroll to position [1627, 0]
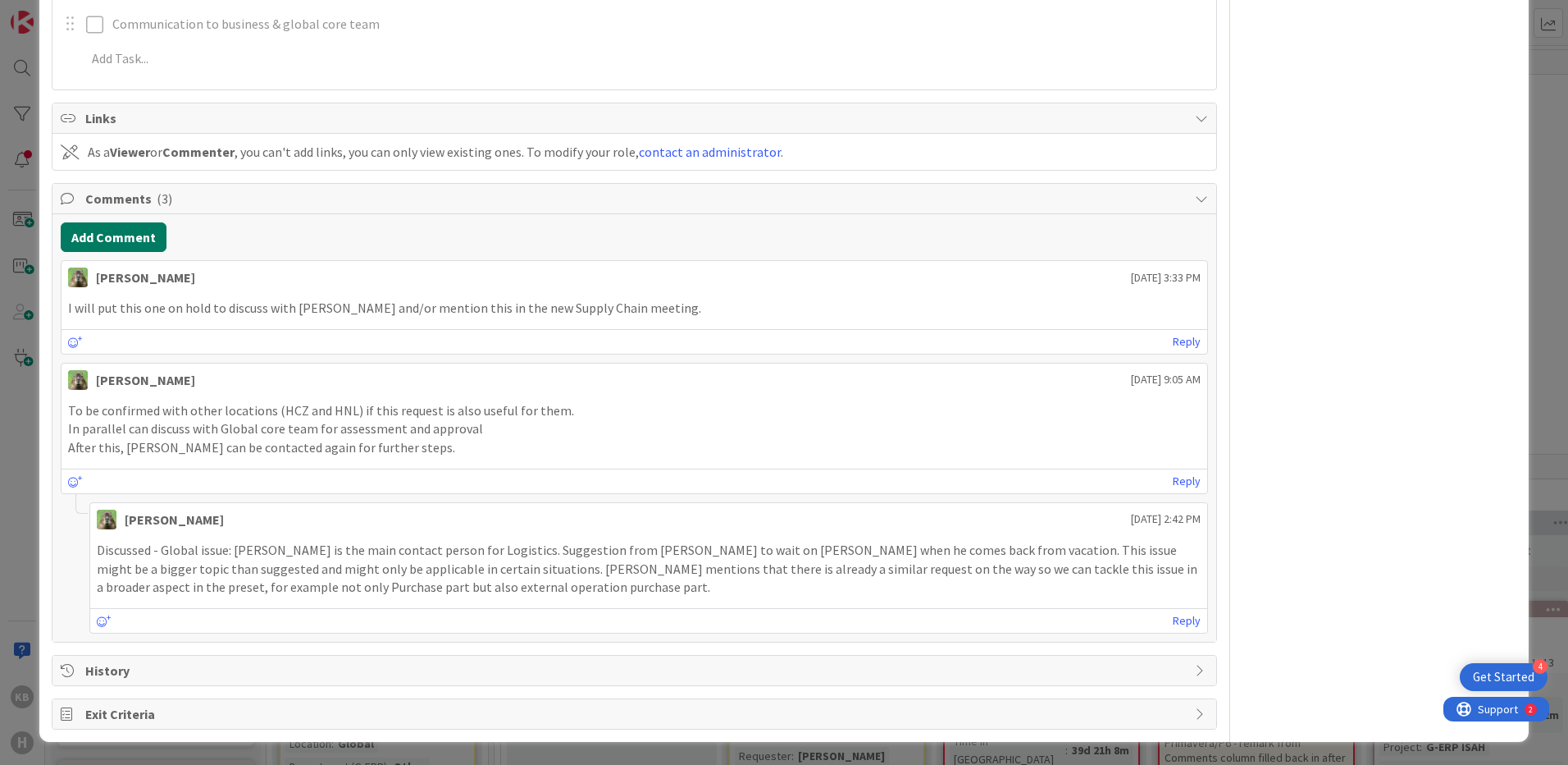
click at [108, 236] on button "Add Comment" at bounding box center [113, 237] width 106 height 29
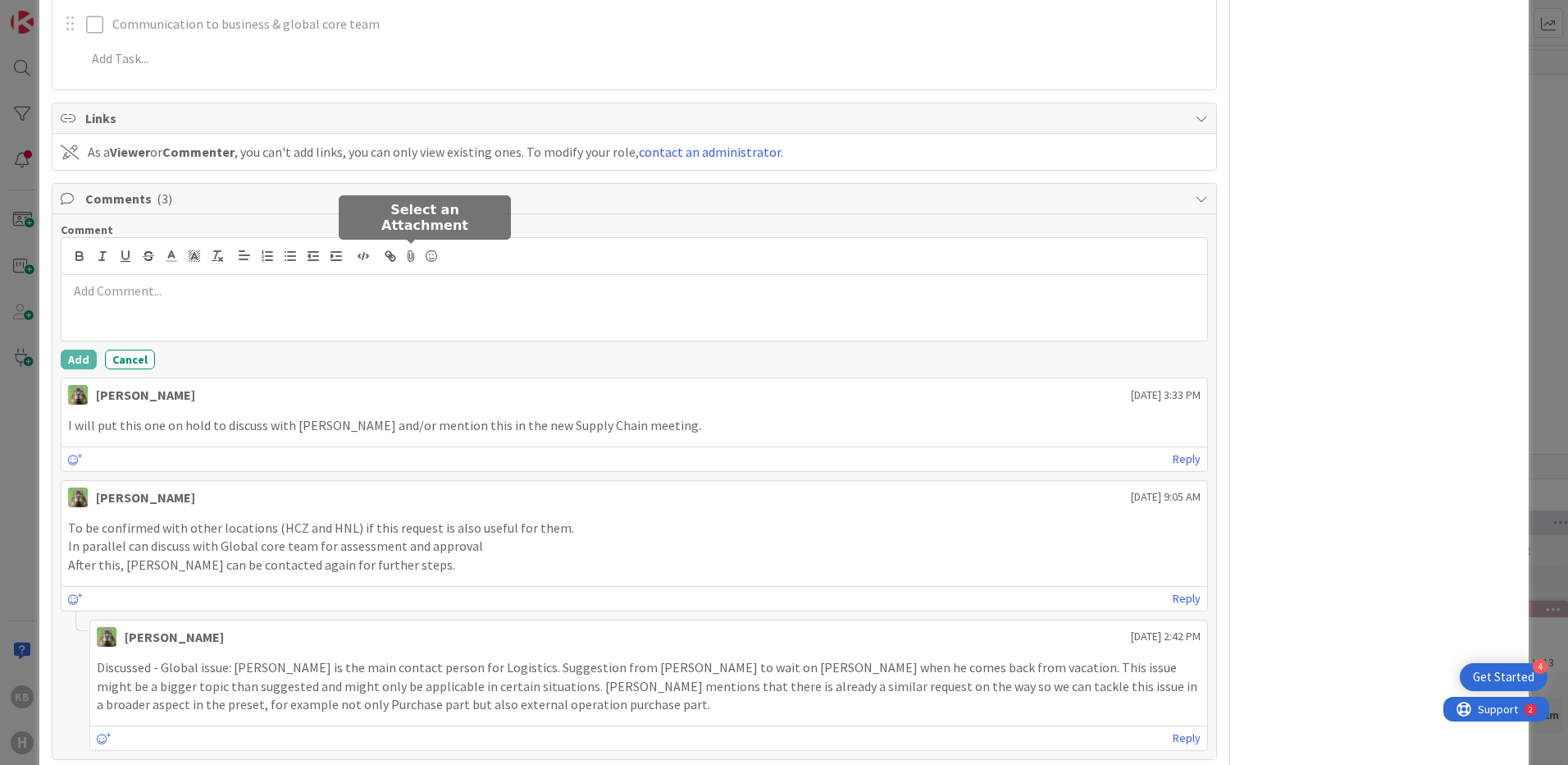
click at [408, 259] on icon at bounding box center [411, 256] width 19 height 23
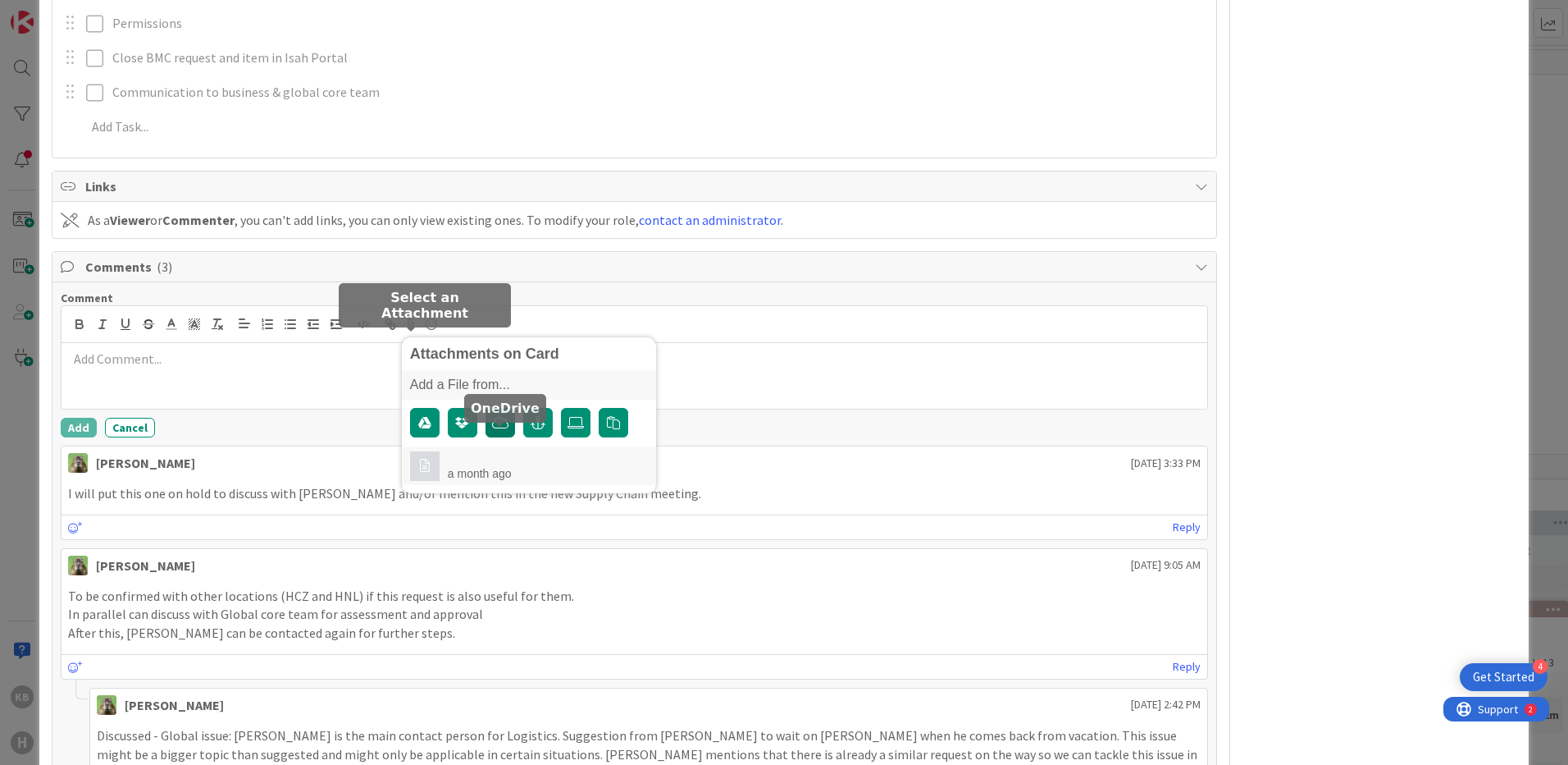
scroll to position [1538, 0]
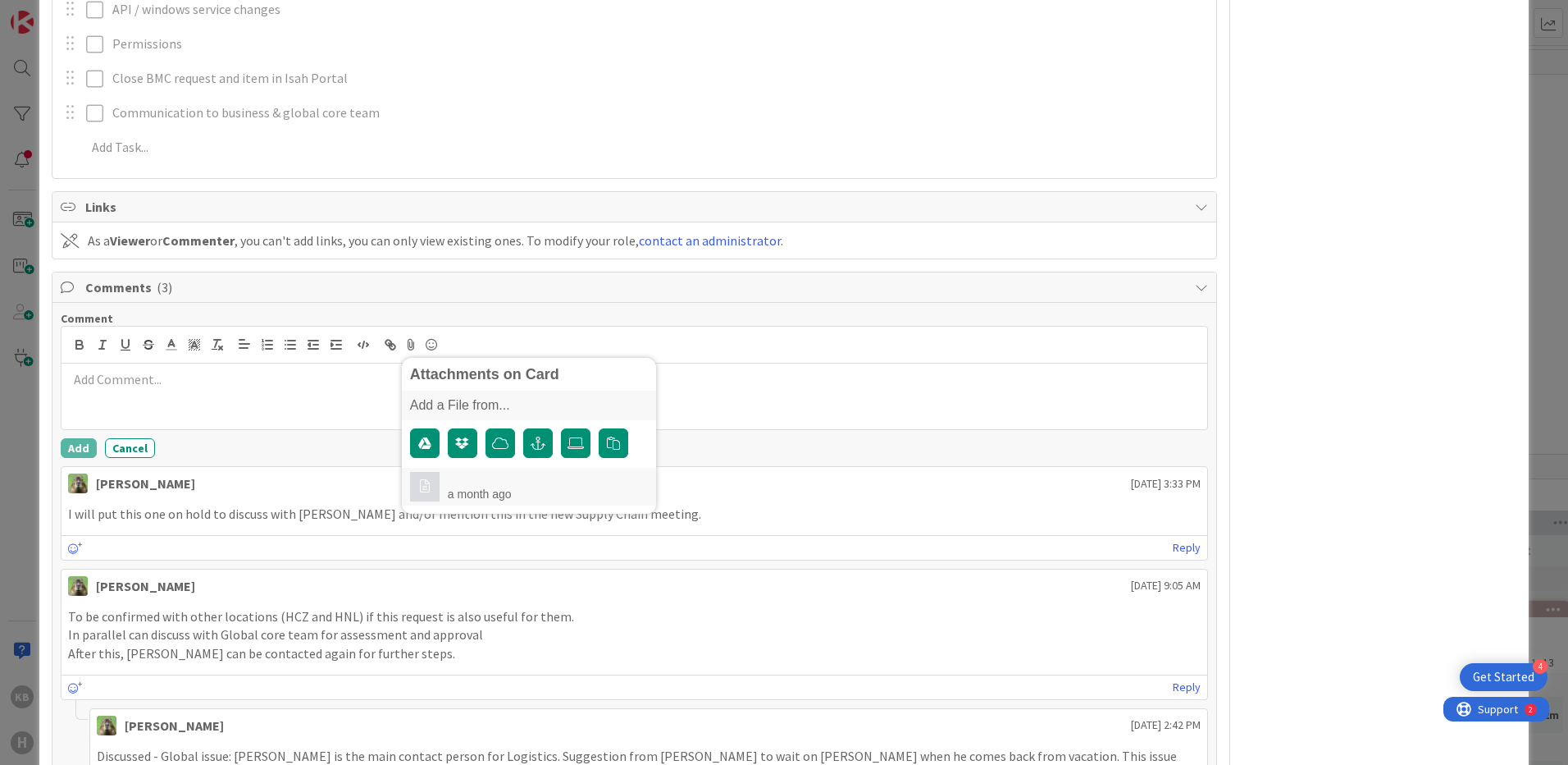
click at [976, 108] on p "Communication to business & global core team" at bounding box center [659, 113] width 1092 height 18
